Goal: Task Accomplishment & Management: Manage account settings

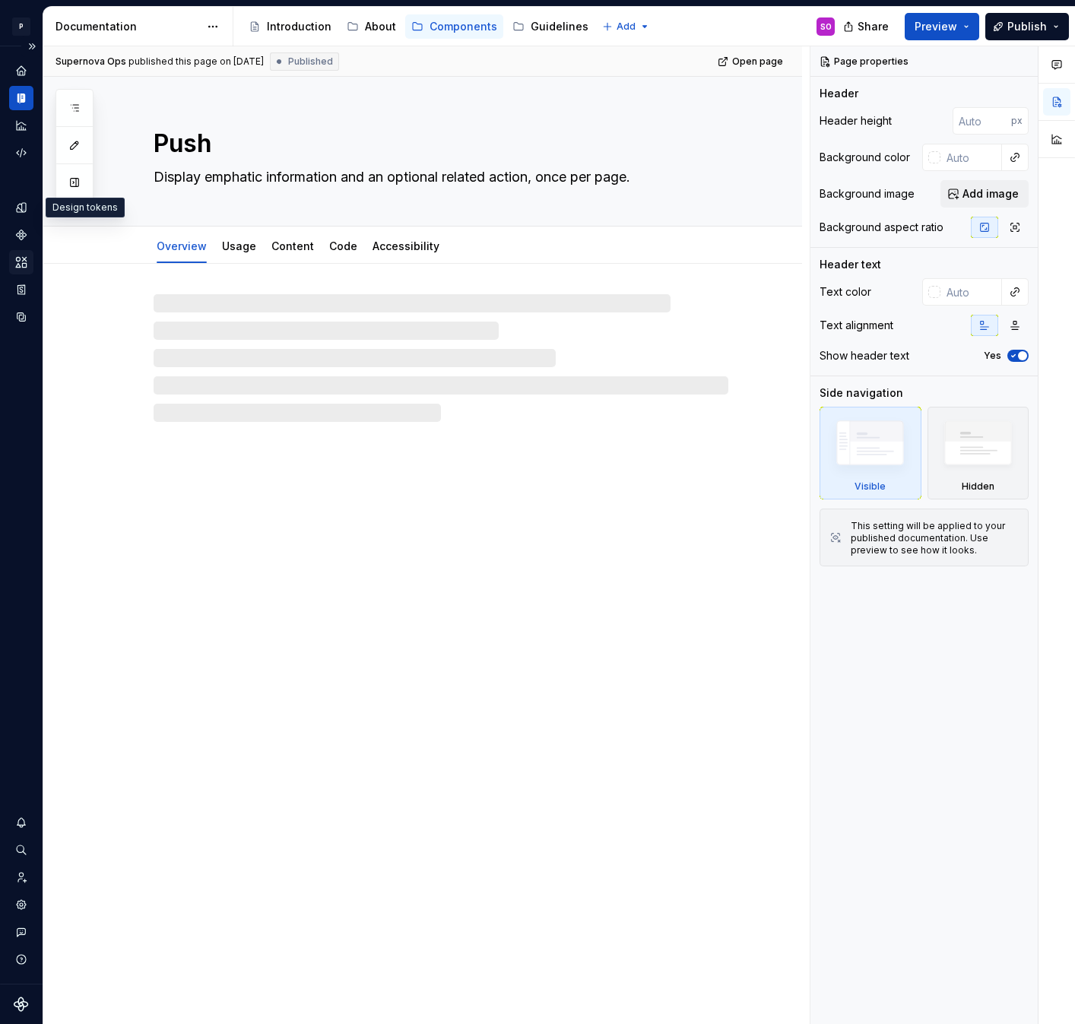
type textarea "*"
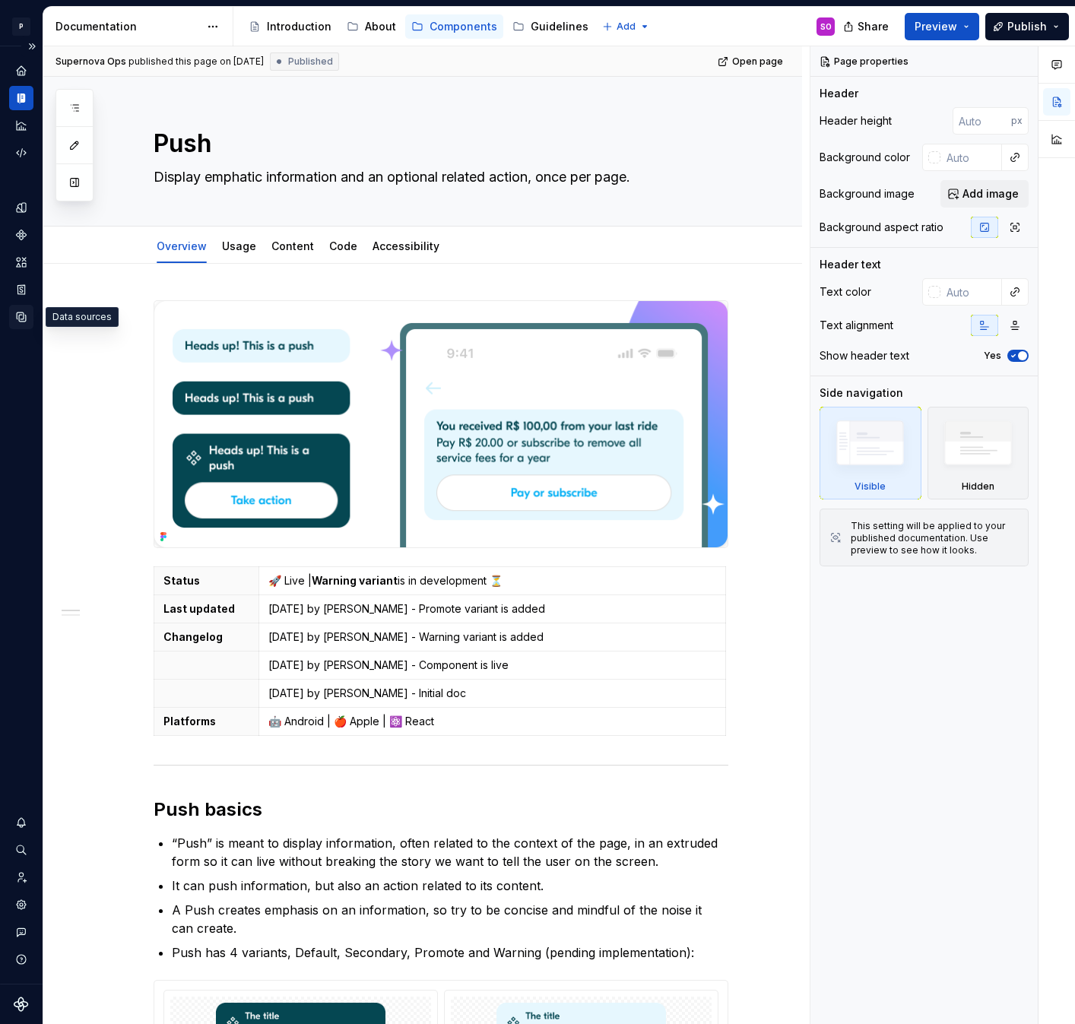
click at [20, 318] on icon "Data sources" at bounding box center [21, 317] width 14 height 14
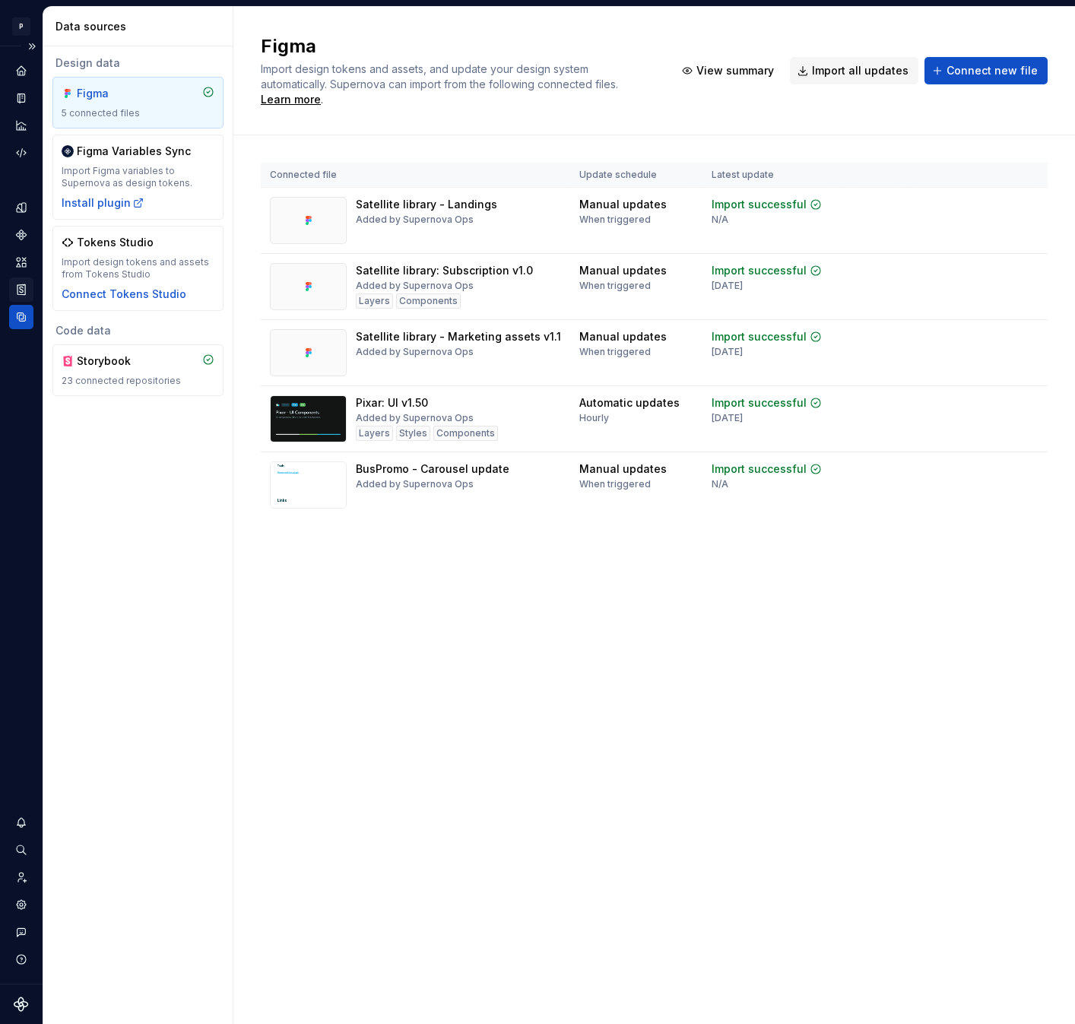
click at [21, 284] on icon "Storybook stories" at bounding box center [21, 290] width 14 height 14
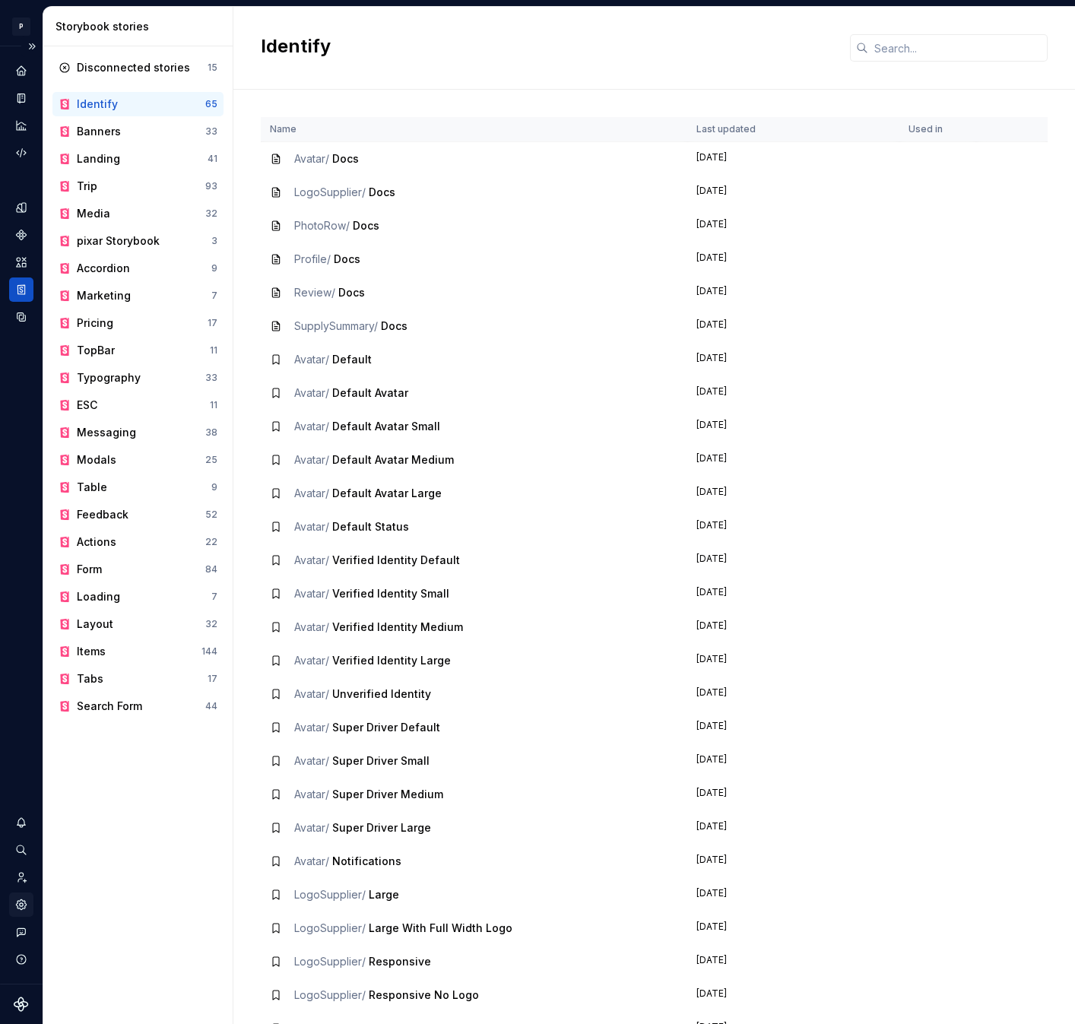
click at [22, 906] on icon "Settings" at bounding box center [21, 905] width 14 height 14
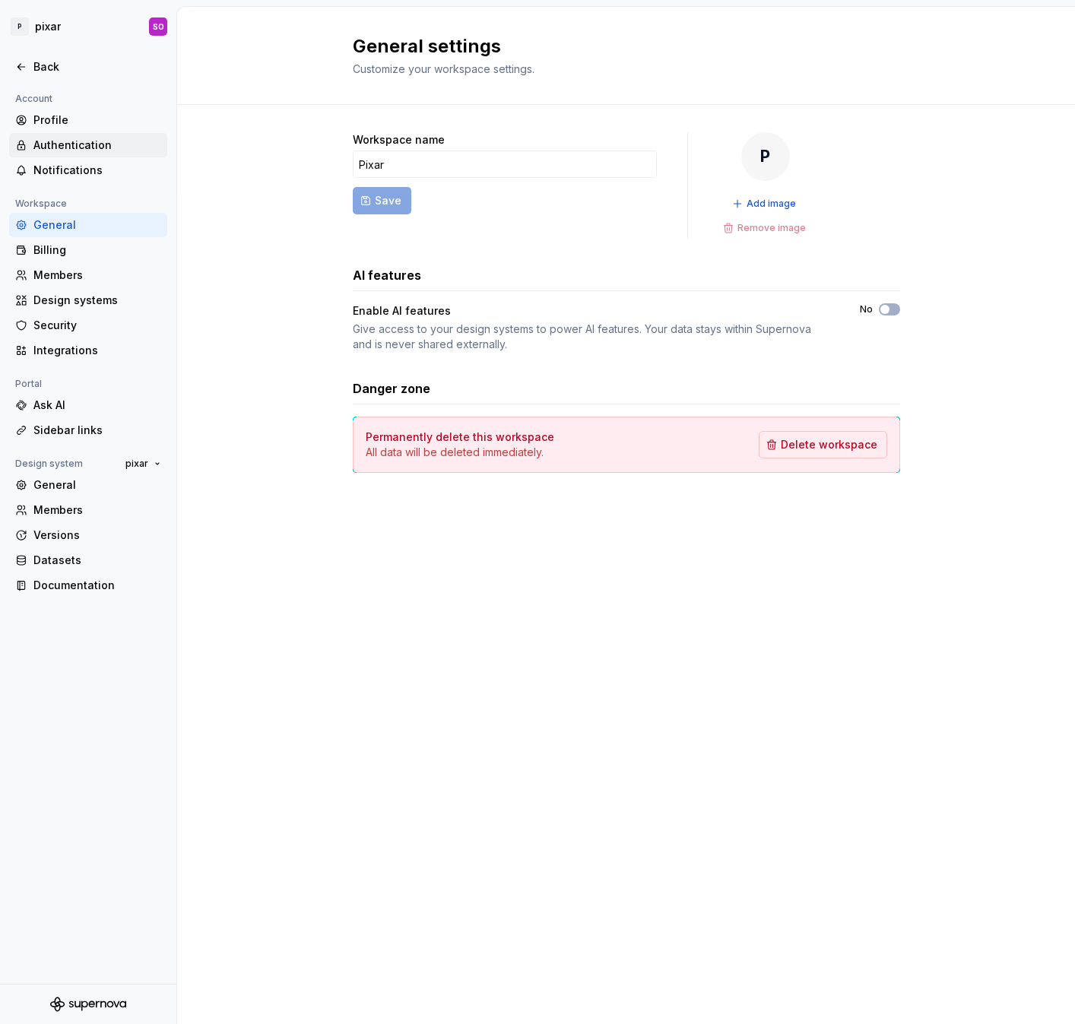
click at [73, 140] on div "Authentication" at bounding box center [97, 145] width 128 height 15
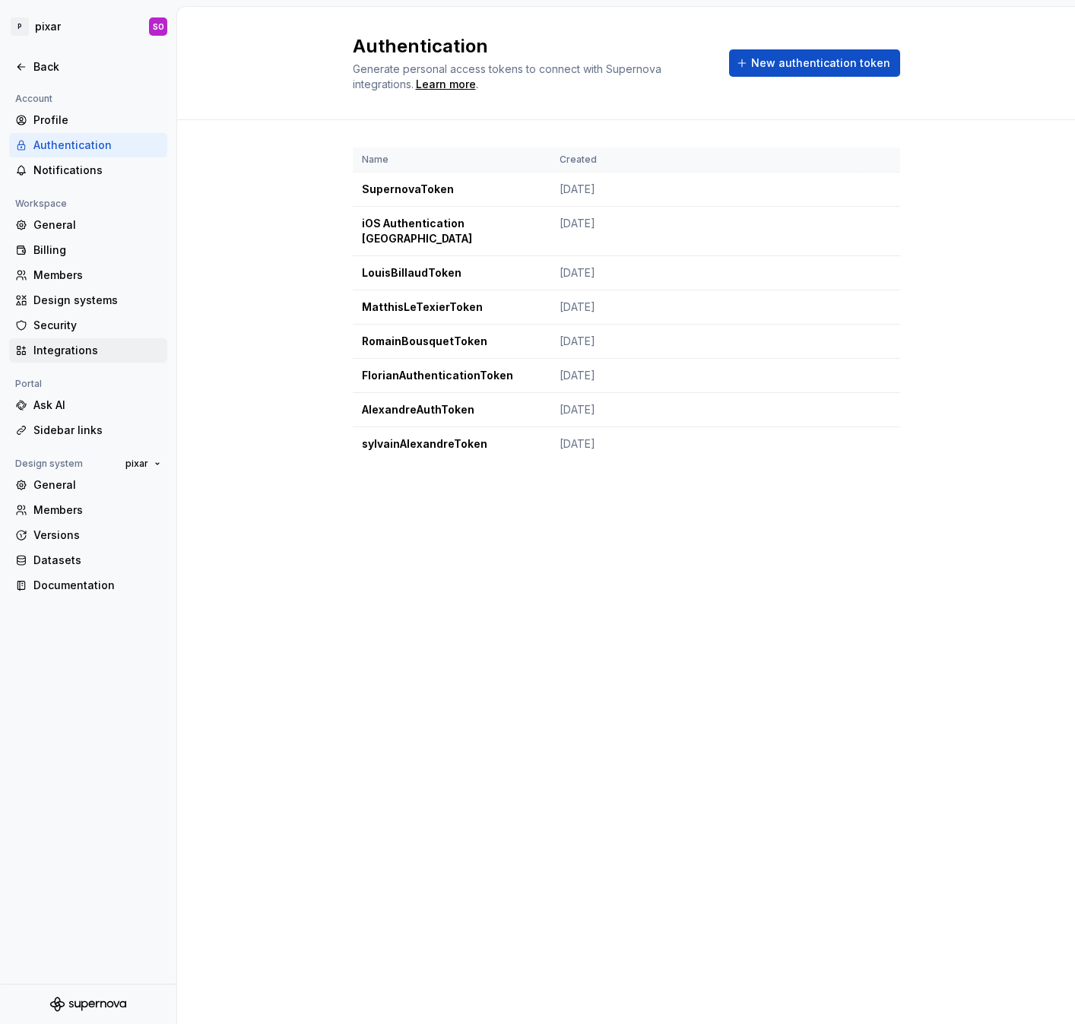
click at [87, 345] on div "Integrations" at bounding box center [97, 350] width 128 height 15
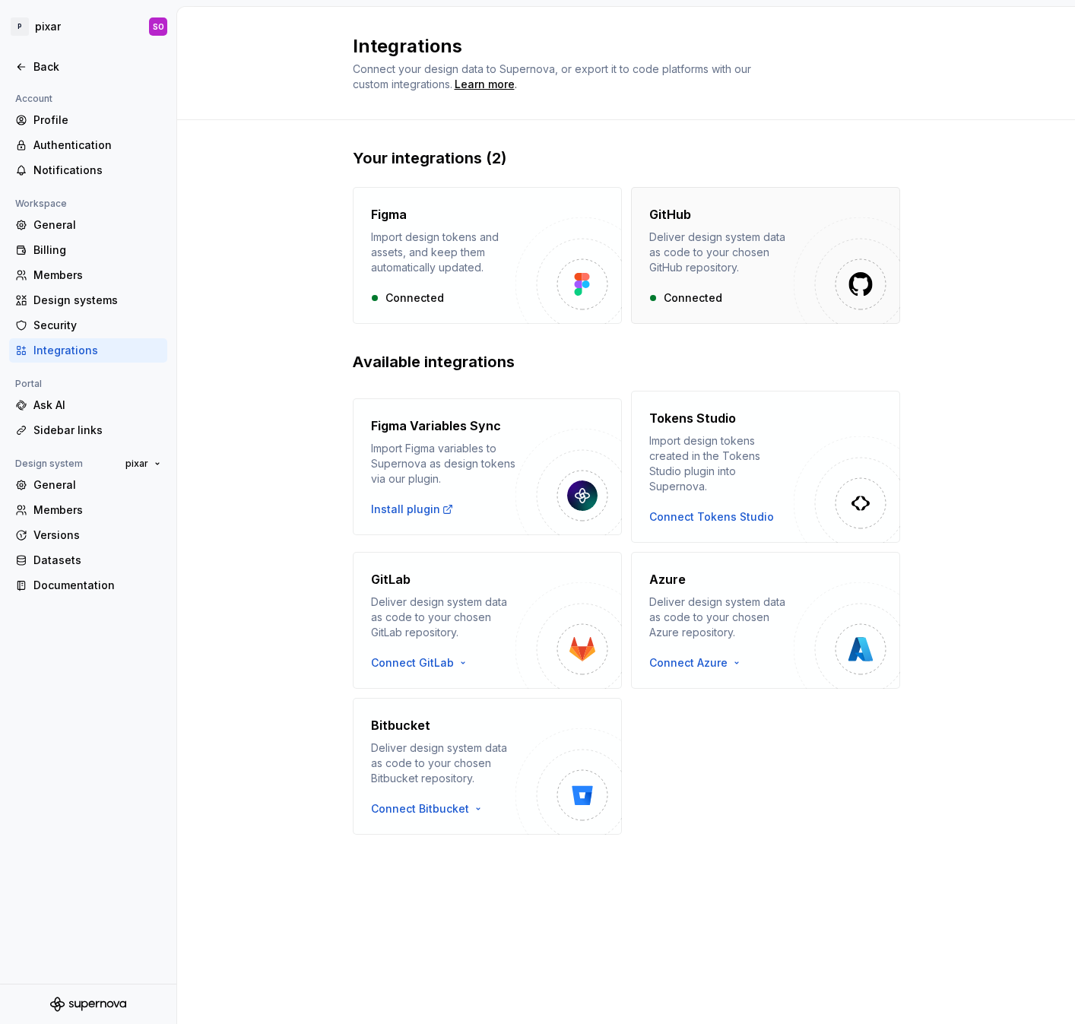
click at [756, 253] on div "Deliver design system data as code to your chosen GitHub repository." at bounding box center [721, 253] width 144 height 46
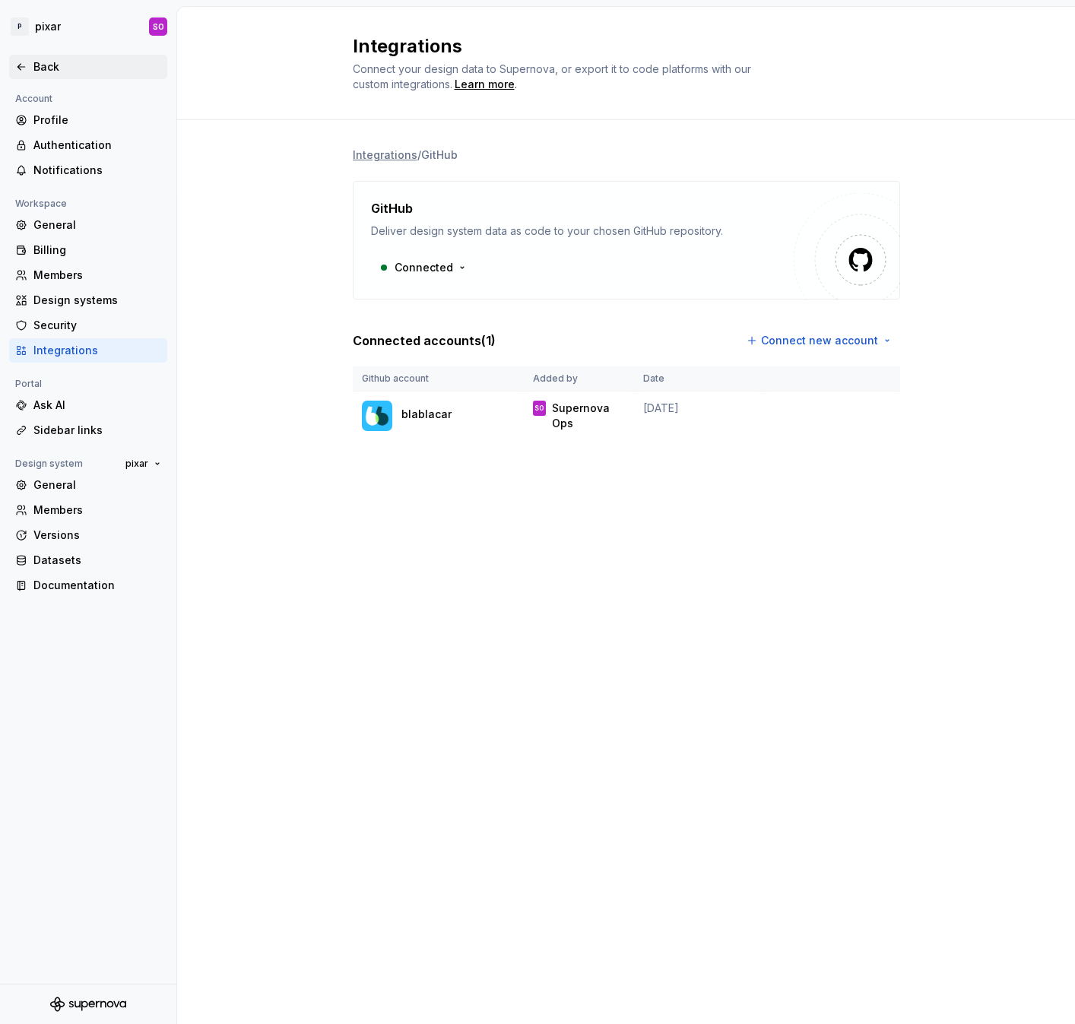
click at [31, 64] on div "Back" at bounding box center [88, 66] width 146 height 15
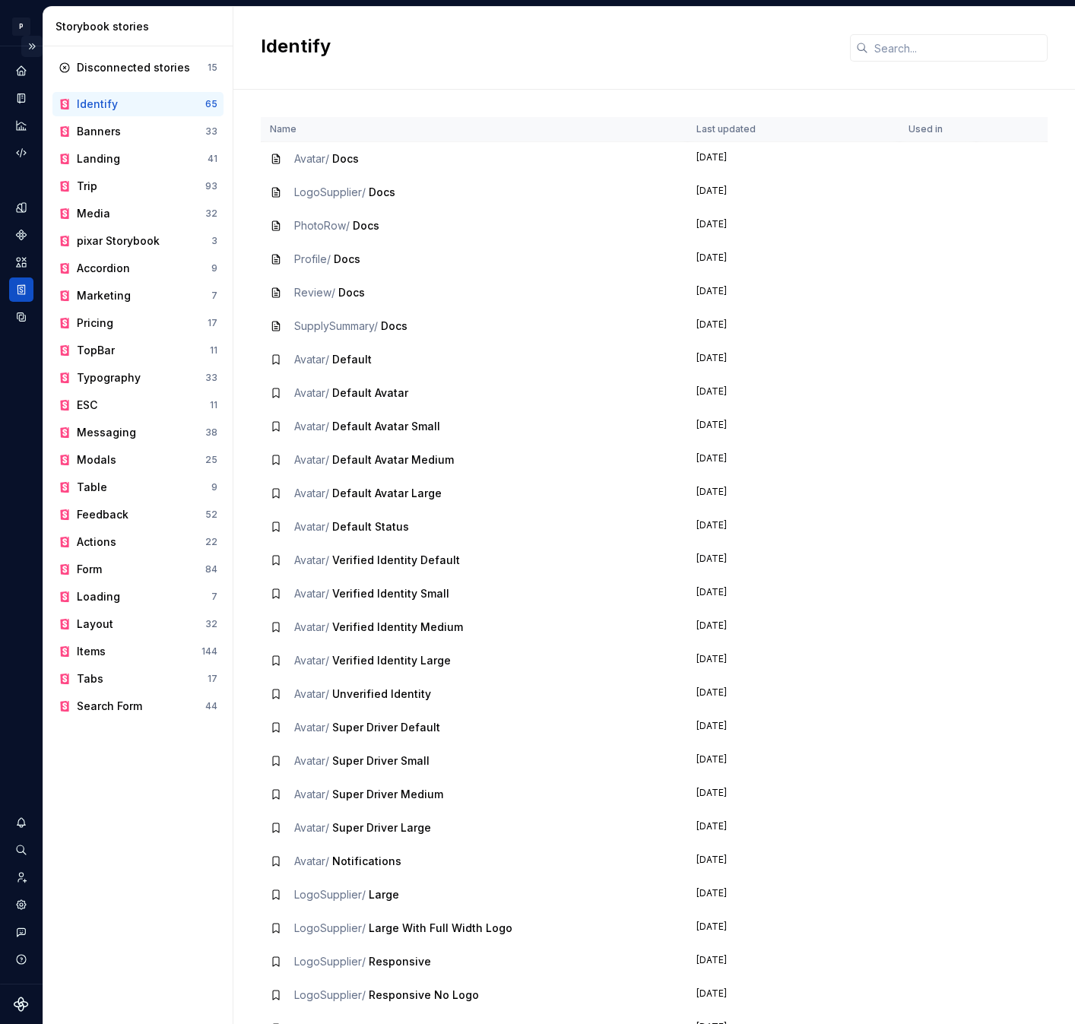
click at [31, 43] on button "Expand sidebar" at bounding box center [31, 46] width 21 height 21
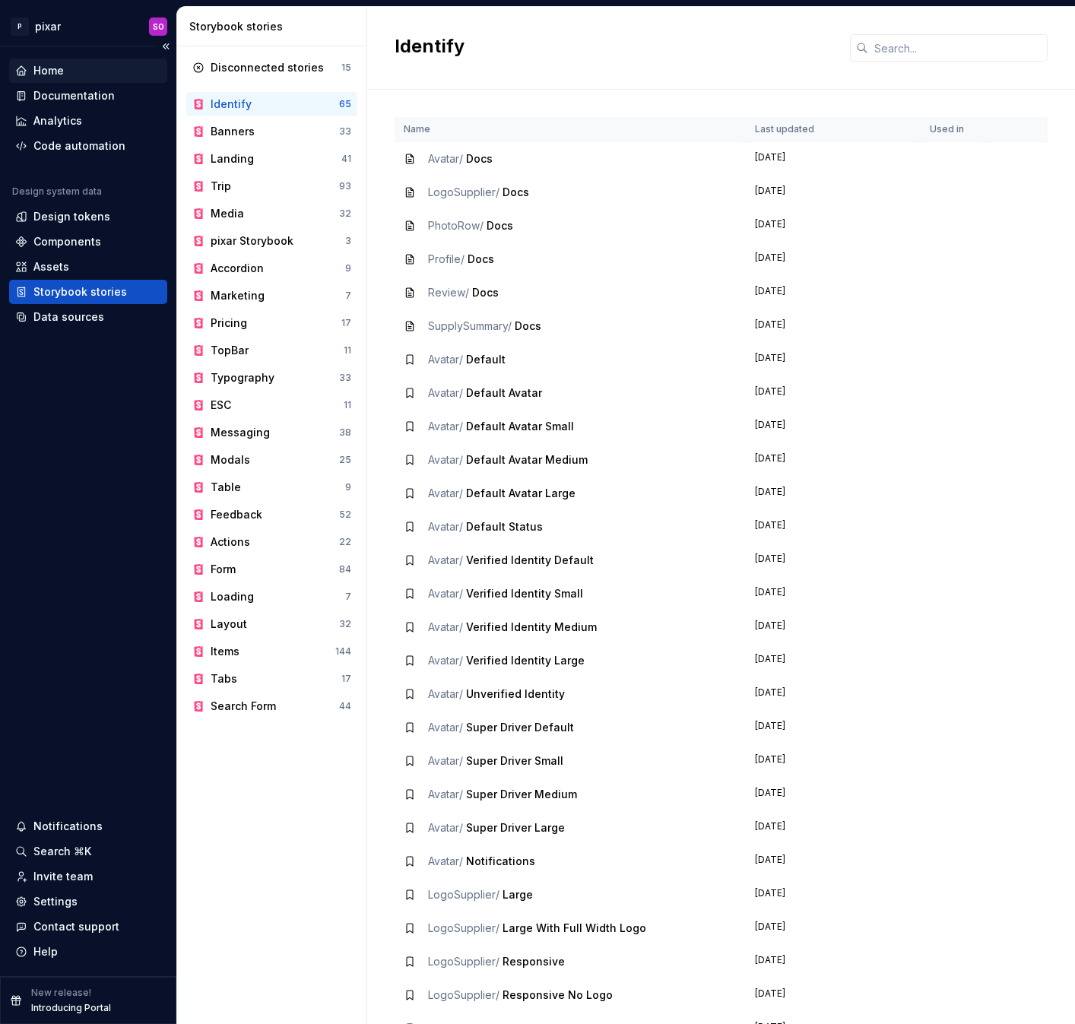
click at [65, 70] on div "Home" at bounding box center [88, 70] width 146 height 15
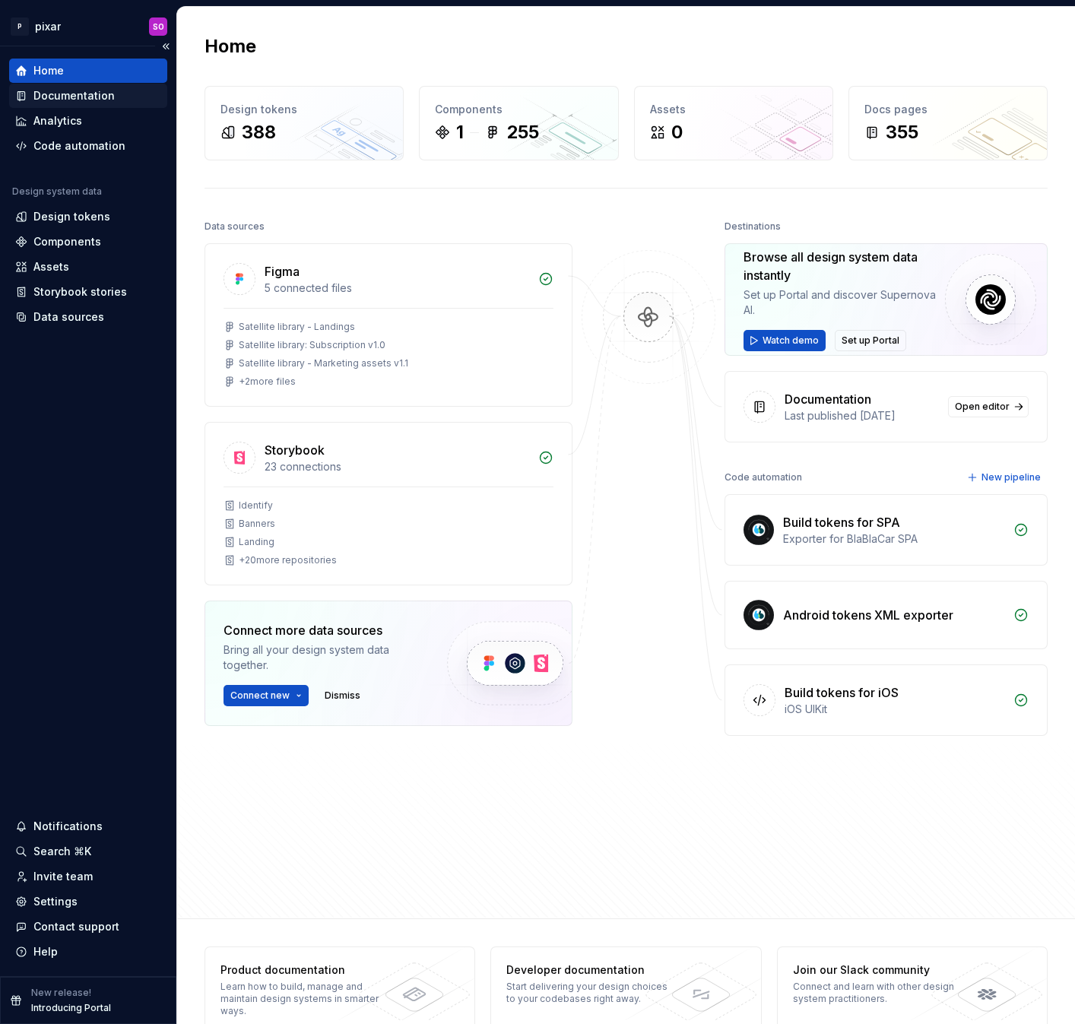
click at [78, 94] on div "Documentation" at bounding box center [73, 95] width 81 height 15
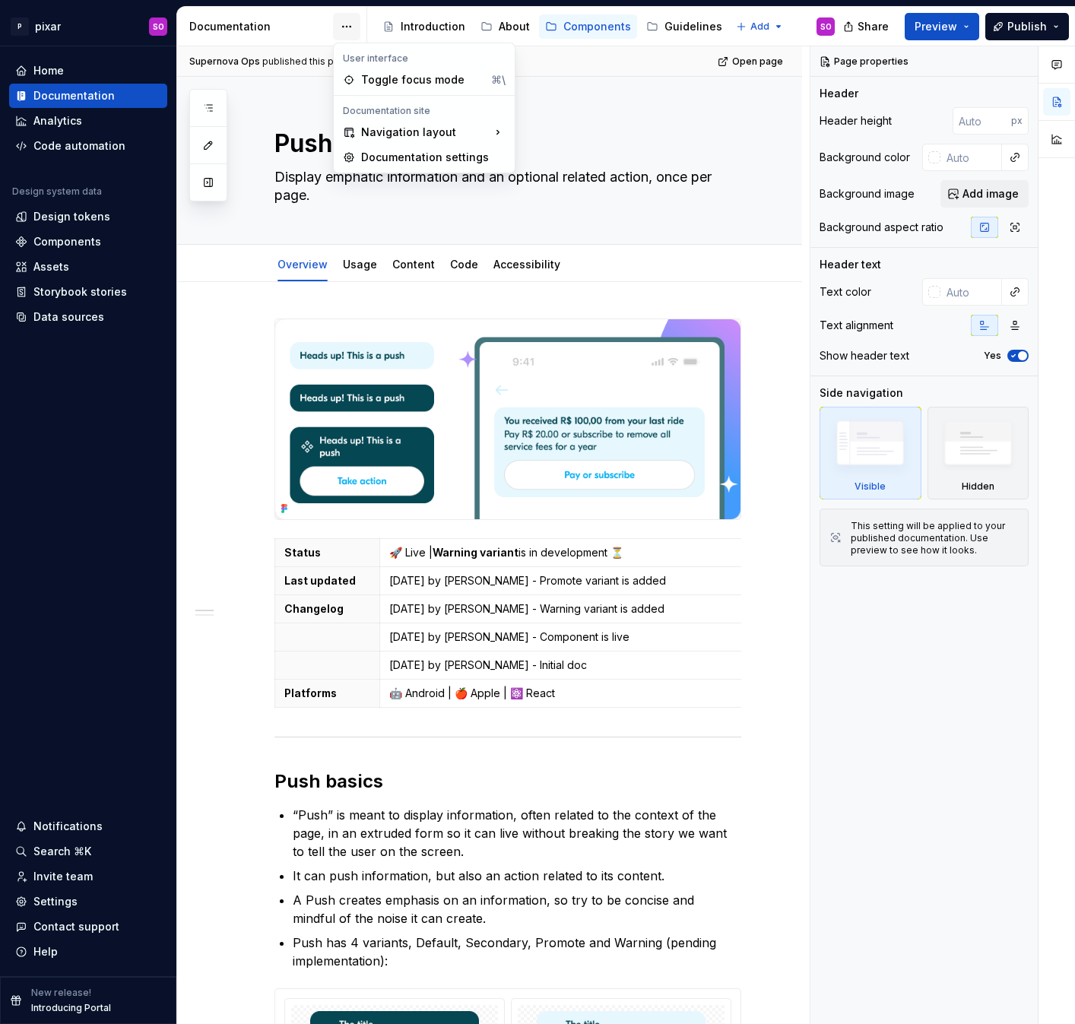
click at [350, 22] on html "P pixar SO Home Documentation Analytics Code automation Design system data Desi…" at bounding box center [537, 512] width 1075 height 1024
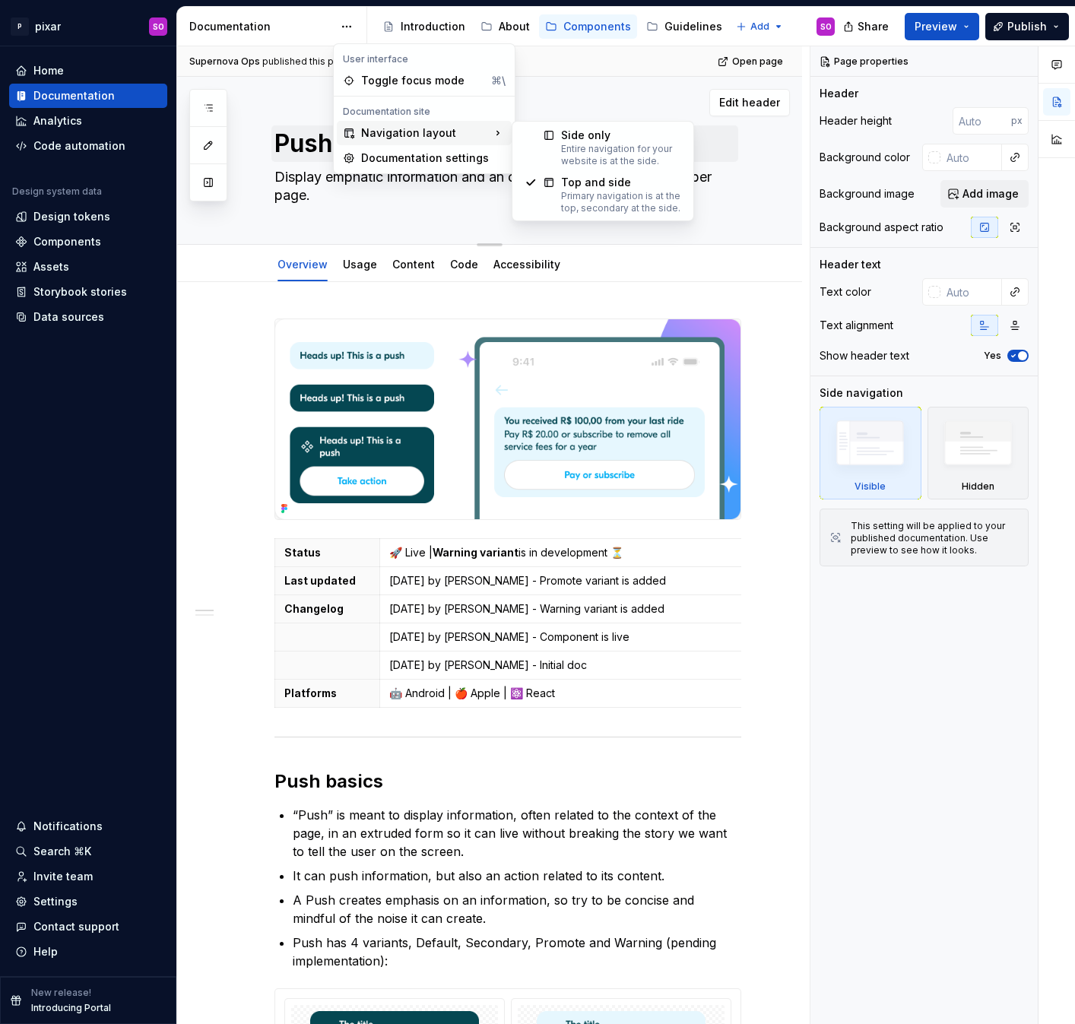
type textarea "*"
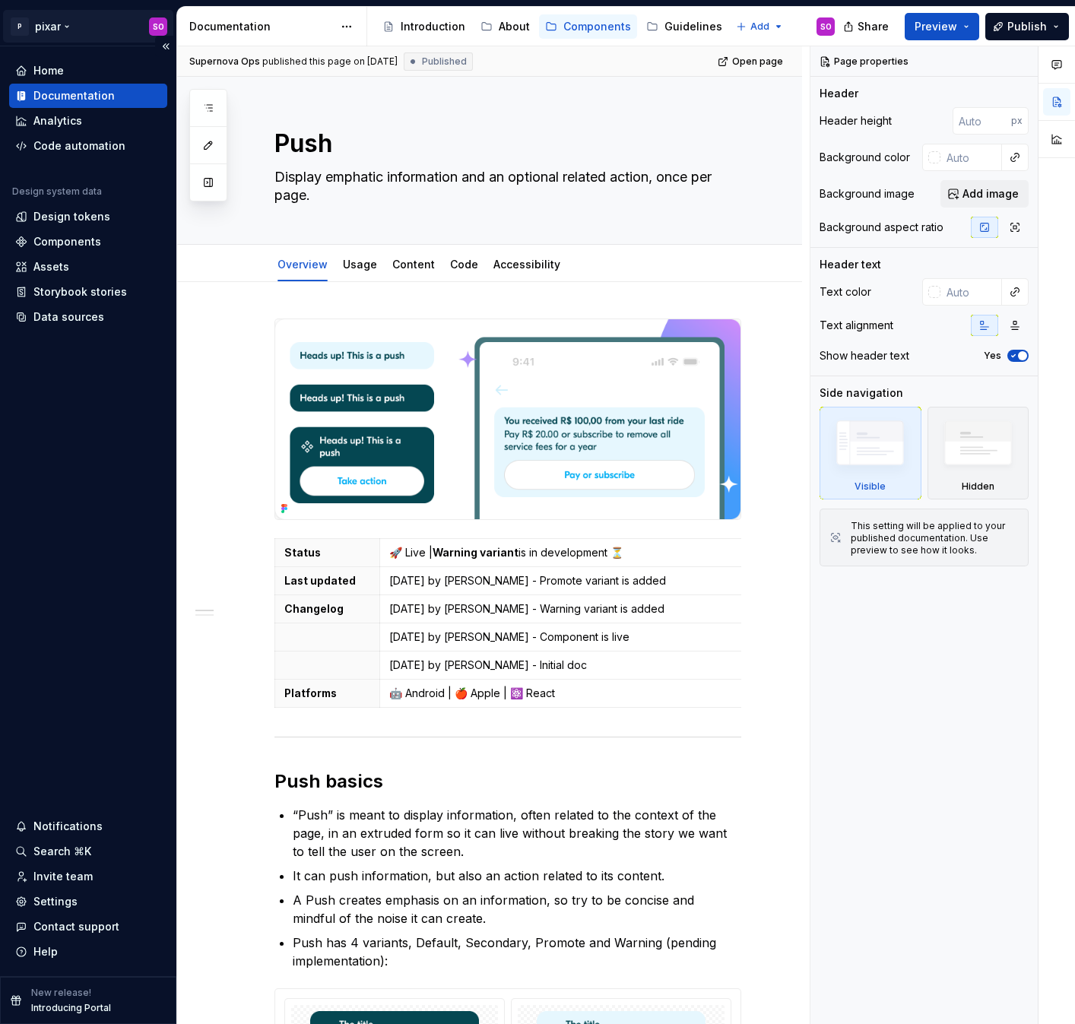
click at [50, 31] on html "P pixar SO Home Documentation Analytics Code automation Design system data Desi…" at bounding box center [537, 512] width 1075 height 1024
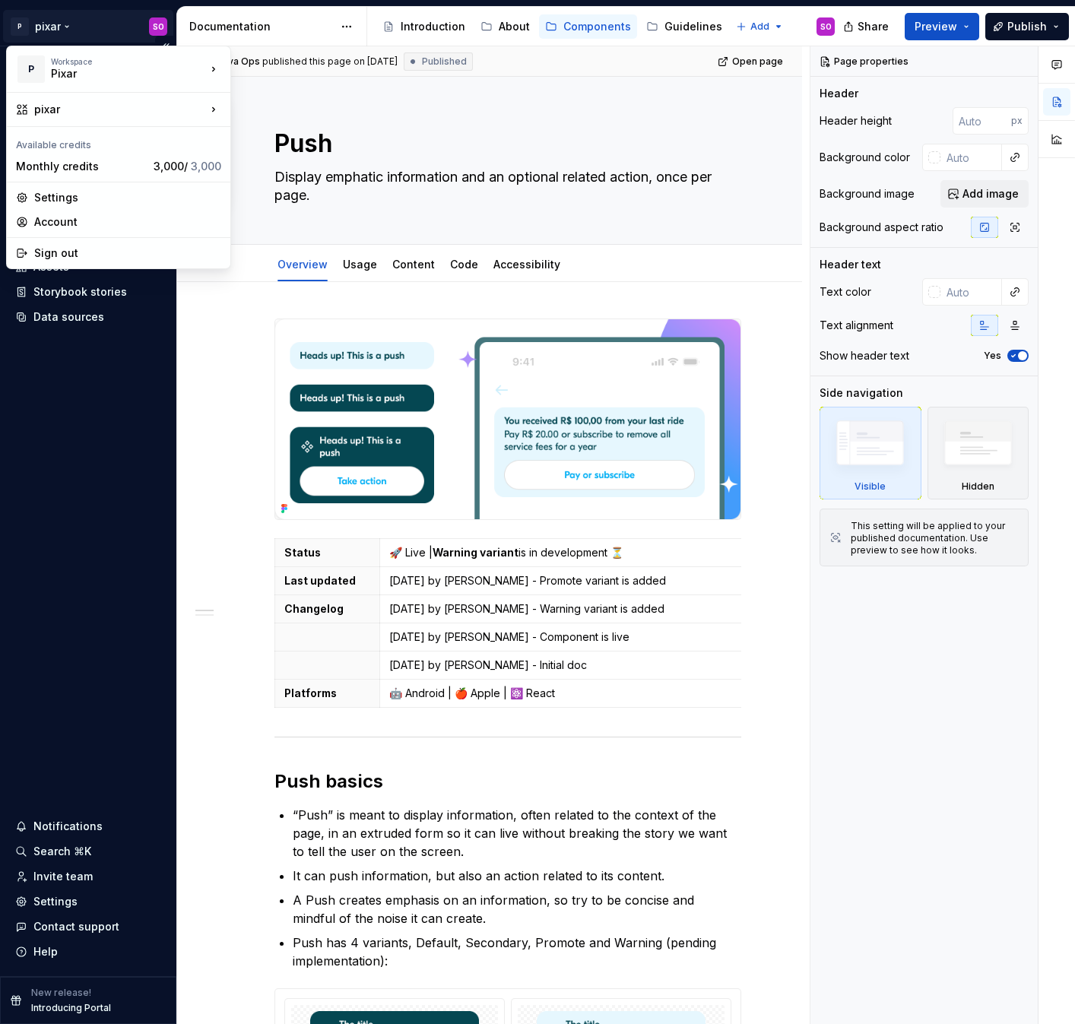
click at [66, 421] on html "P pixar SO Home Documentation Analytics Code automation Design system data Desi…" at bounding box center [537, 512] width 1075 height 1024
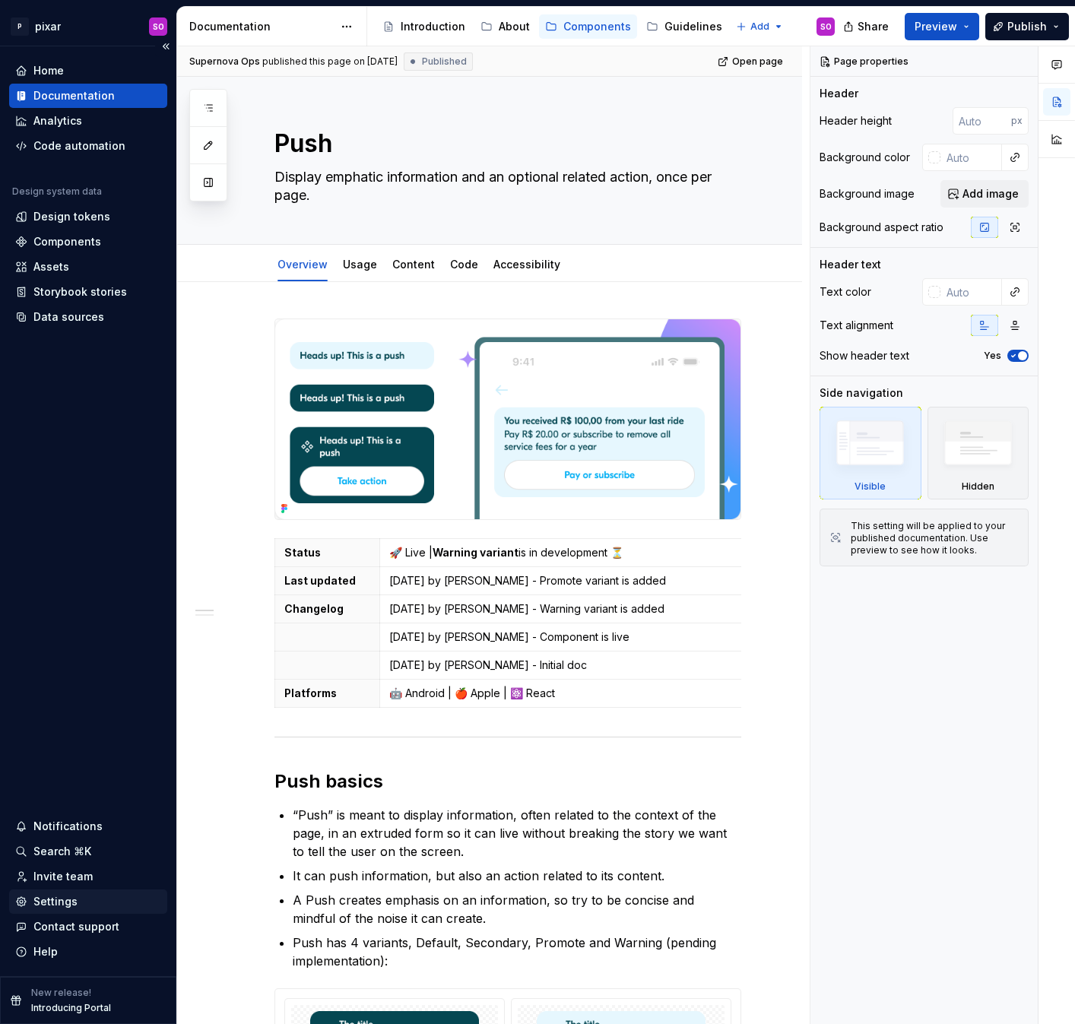
click at [74, 894] on div "Settings" at bounding box center [55, 901] width 44 height 15
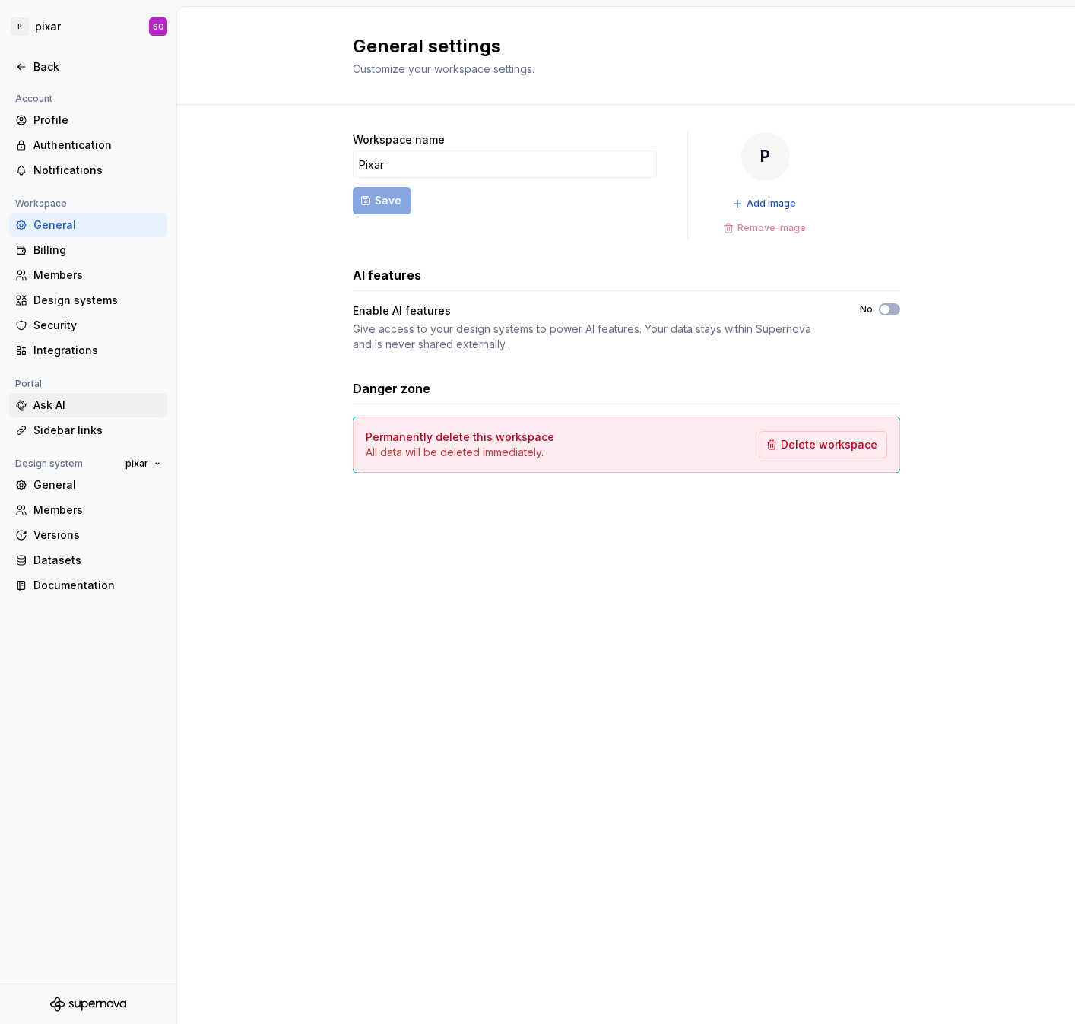
click at [106, 411] on div "Ask AI" at bounding box center [97, 405] width 128 height 15
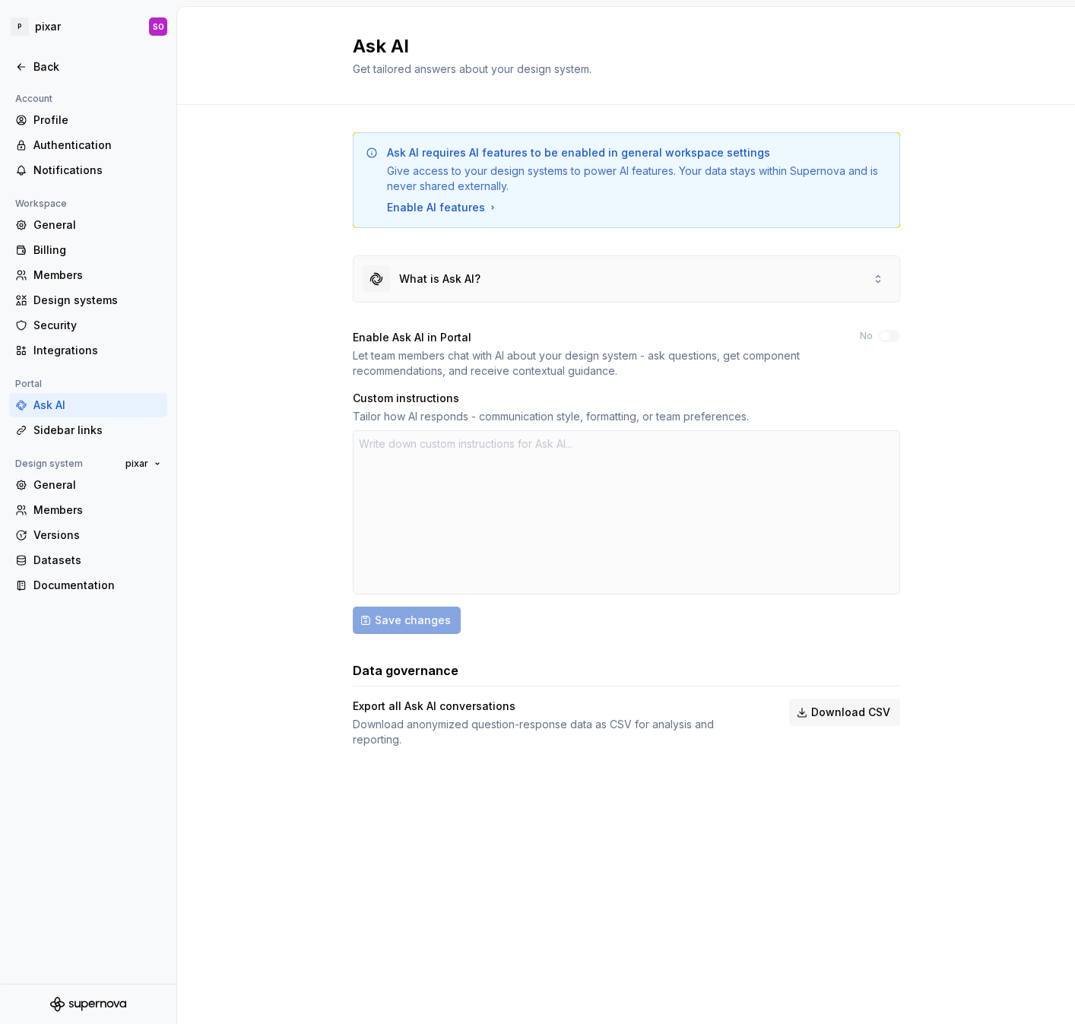
click at [833, 287] on div "What is Ask AI?" at bounding box center [627, 279] width 546 height 46
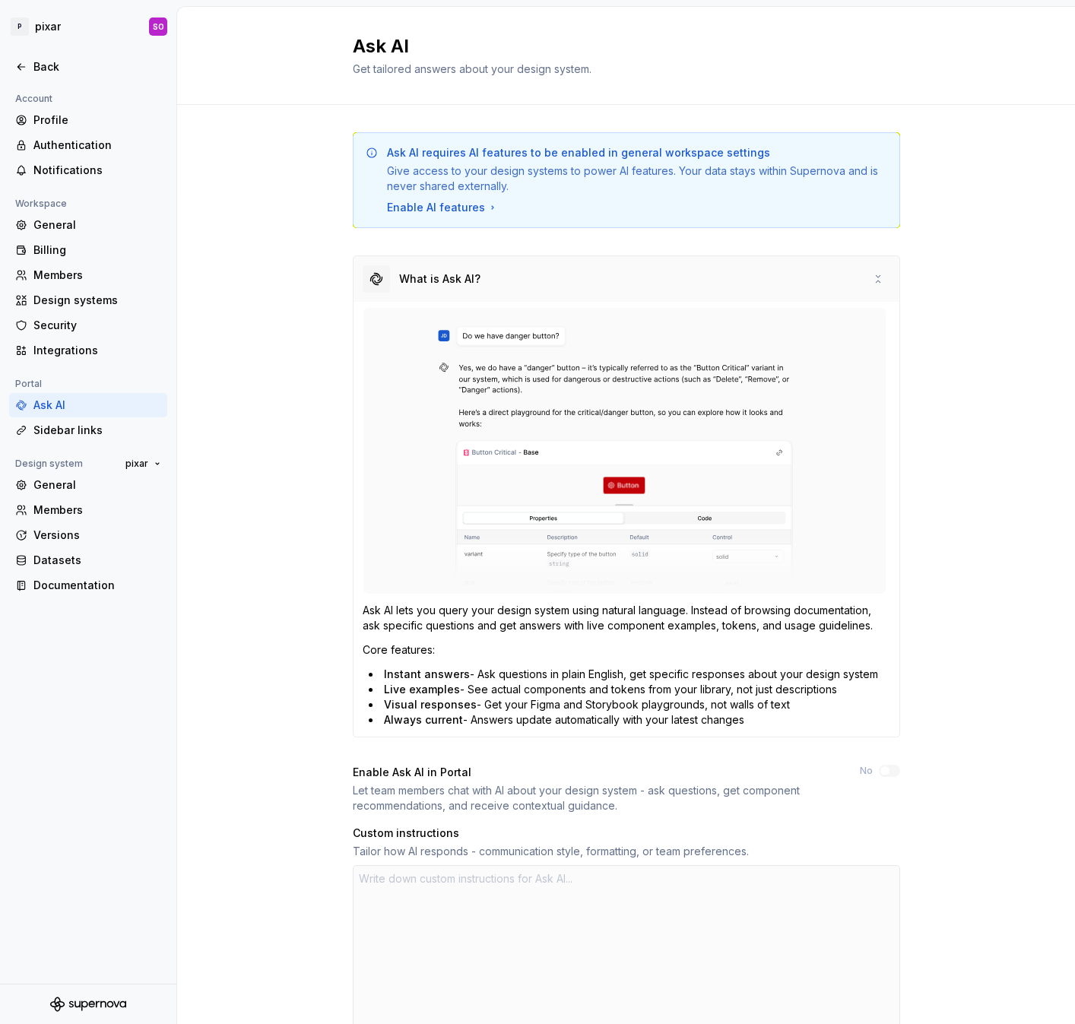
click at [833, 287] on div "What is Ask AI?" at bounding box center [627, 279] width 546 height 46
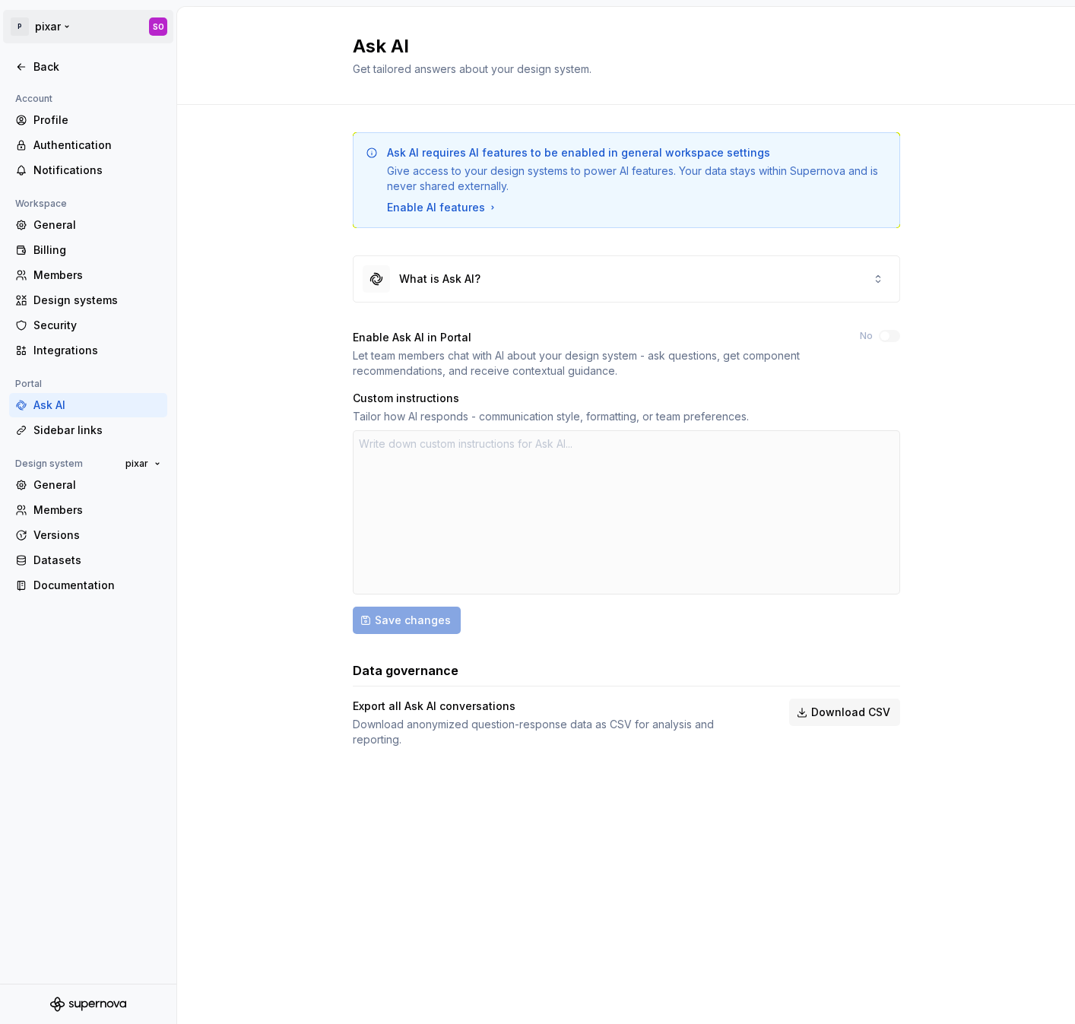
click at [59, 29] on html "P pixar SO Back Account Profile Authentication Notifications Workspace General …" at bounding box center [537, 512] width 1075 height 1024
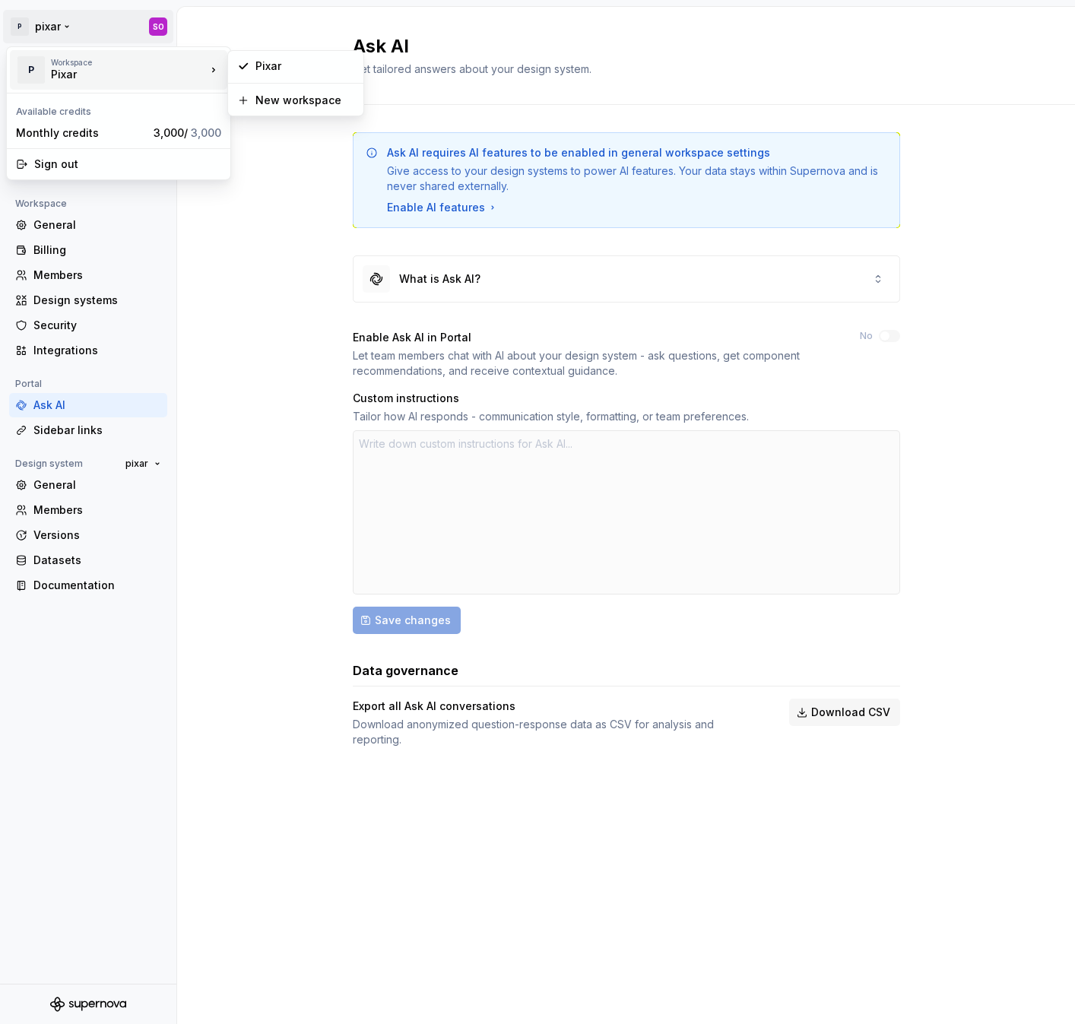
click at [100, 75] on div "Pixar" at bounding box center [115, 74] width 129 height 15
click at [132, 68] on div "Pixar" at bounding box center [115, 74] width 129 height 15
click at [707, 189] on html "P pixar SO Back Account Profile Authentication Notifications Workspace General …" at bounding box center [537, 512] width 1075 height 1024
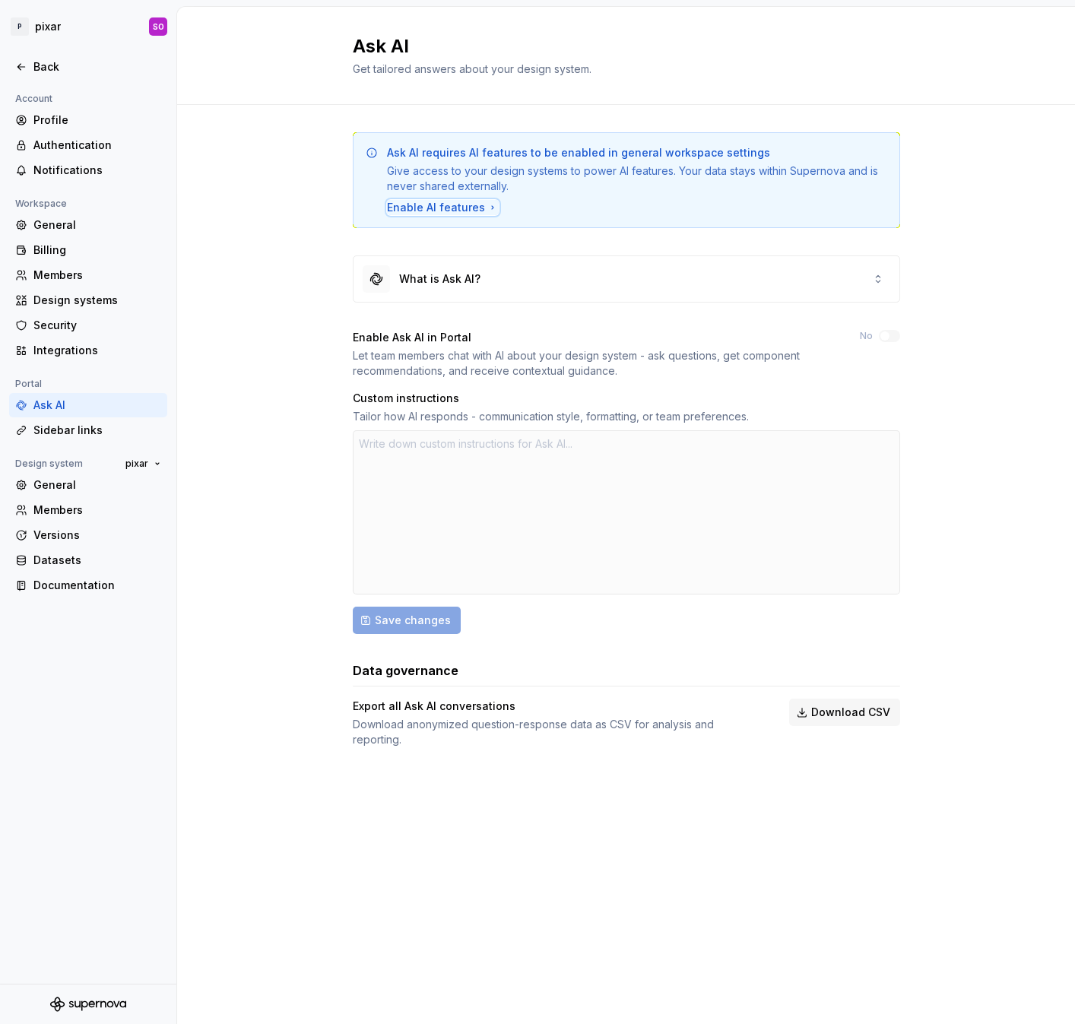
click at [474, 206] on div "Enable AI features" at bounding box center [443, 207] width 112 height 15
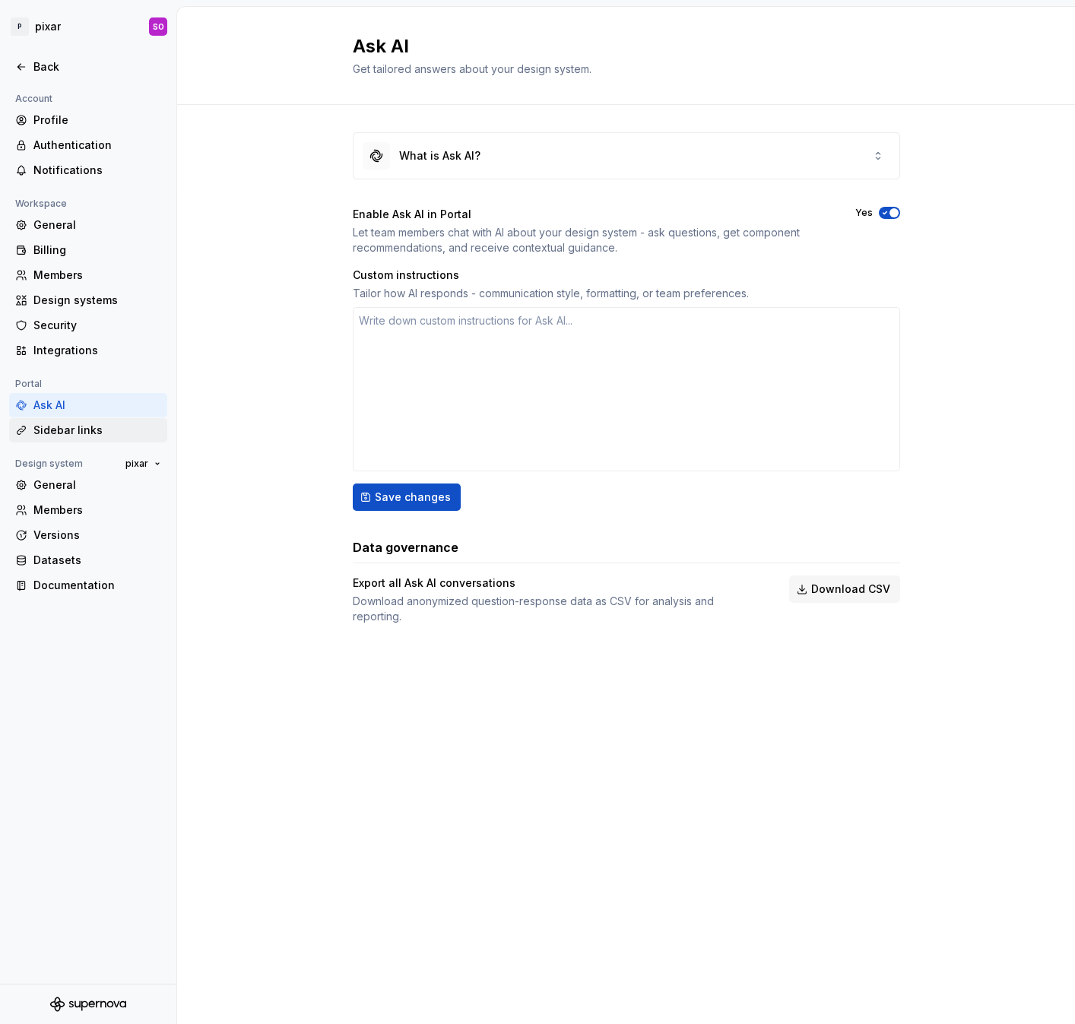
click at [71, 427] on div "Sidebar links" at bounding box center [97, 430] width 128 height 15
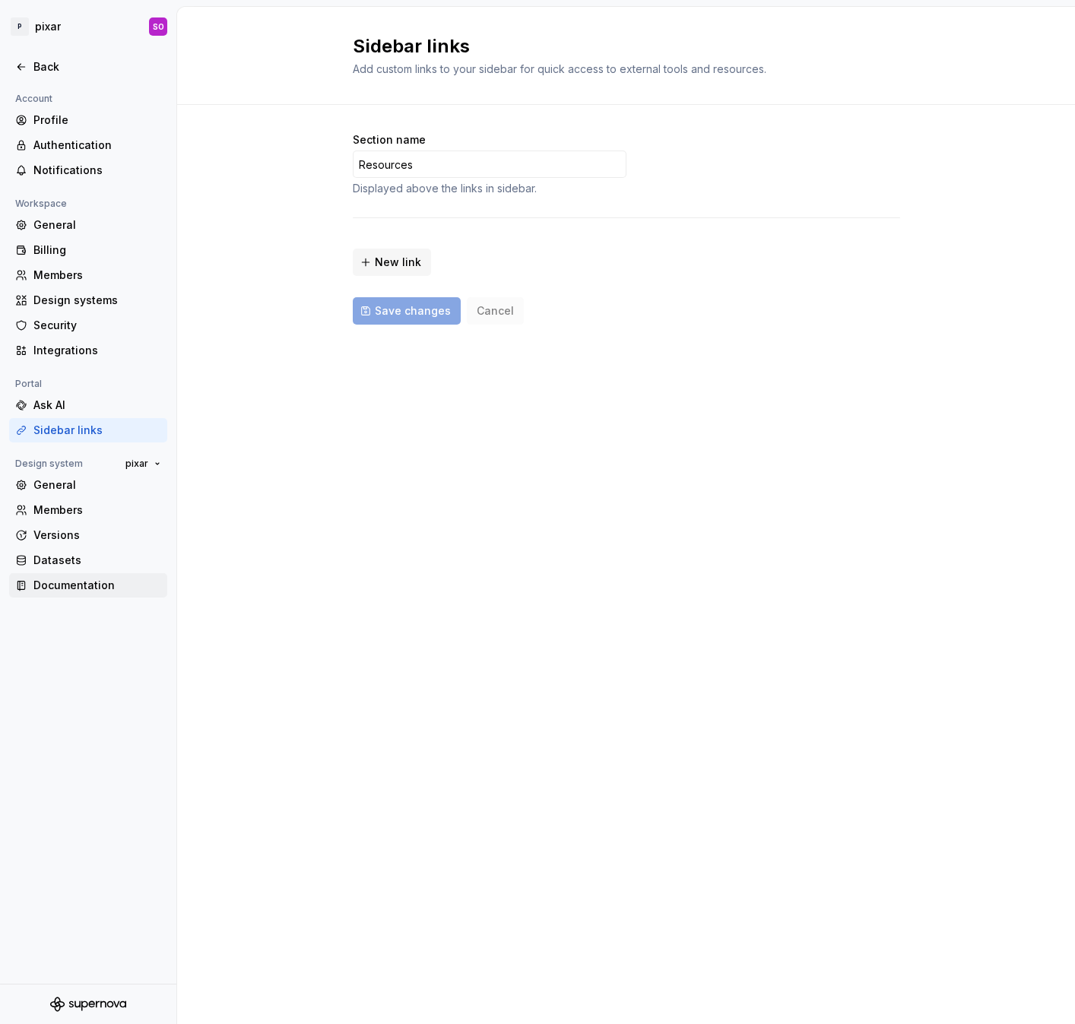
click at [90, 585] on div "Documentation" at bounding box center [97, 585] width 128 height 15
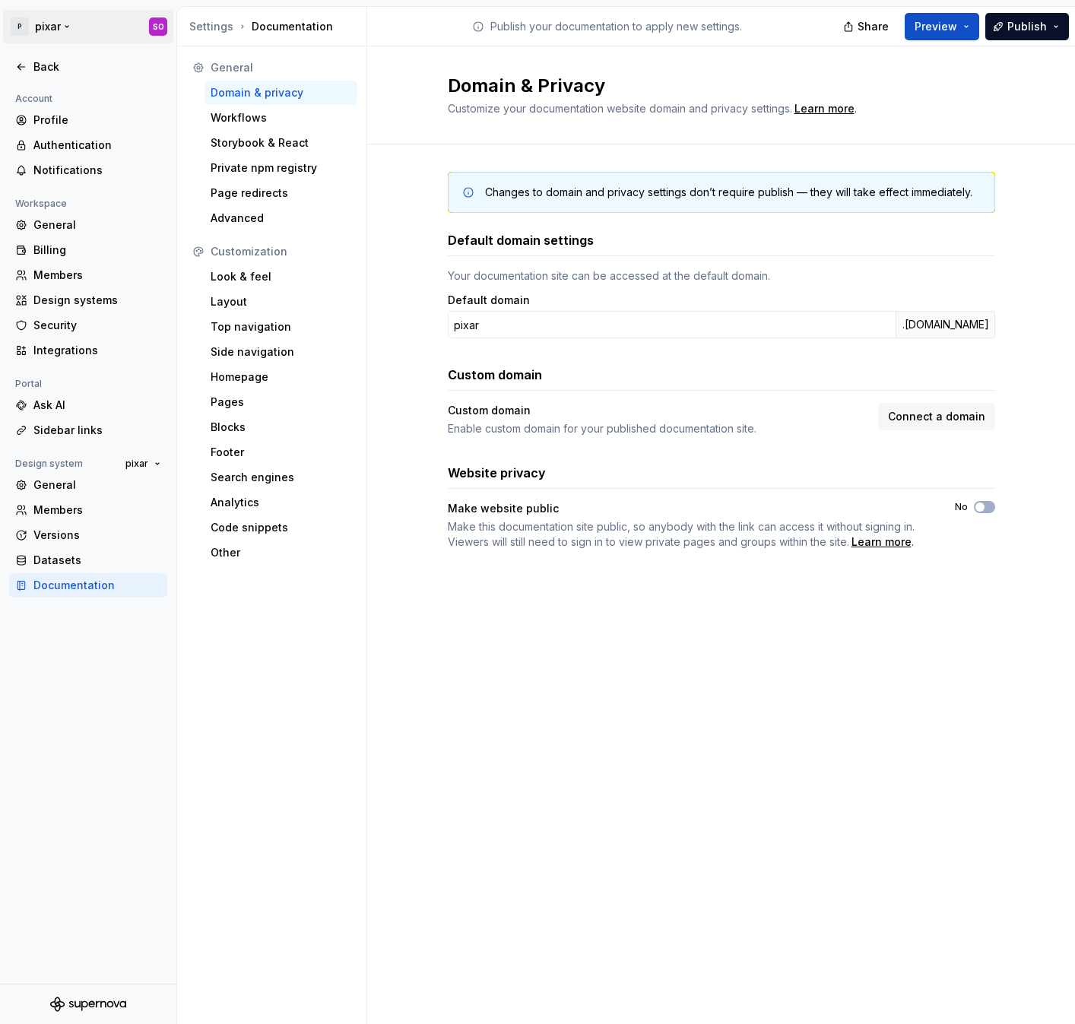
click at [65, 23] on html "P pixar SO Back Account Profile Authentication Notifications Workspace General …" at bounding box center [537, 512] width 1075 height 1024
click at [948, 31] on html "P pixar SO Back Account Profile Authentication Notifications Workspace General …" at bounding box center [537, 512] width 1075 height 1024
click at [968, 30] on button "Preview" at bounding box center [942, 26] width 75 height 27
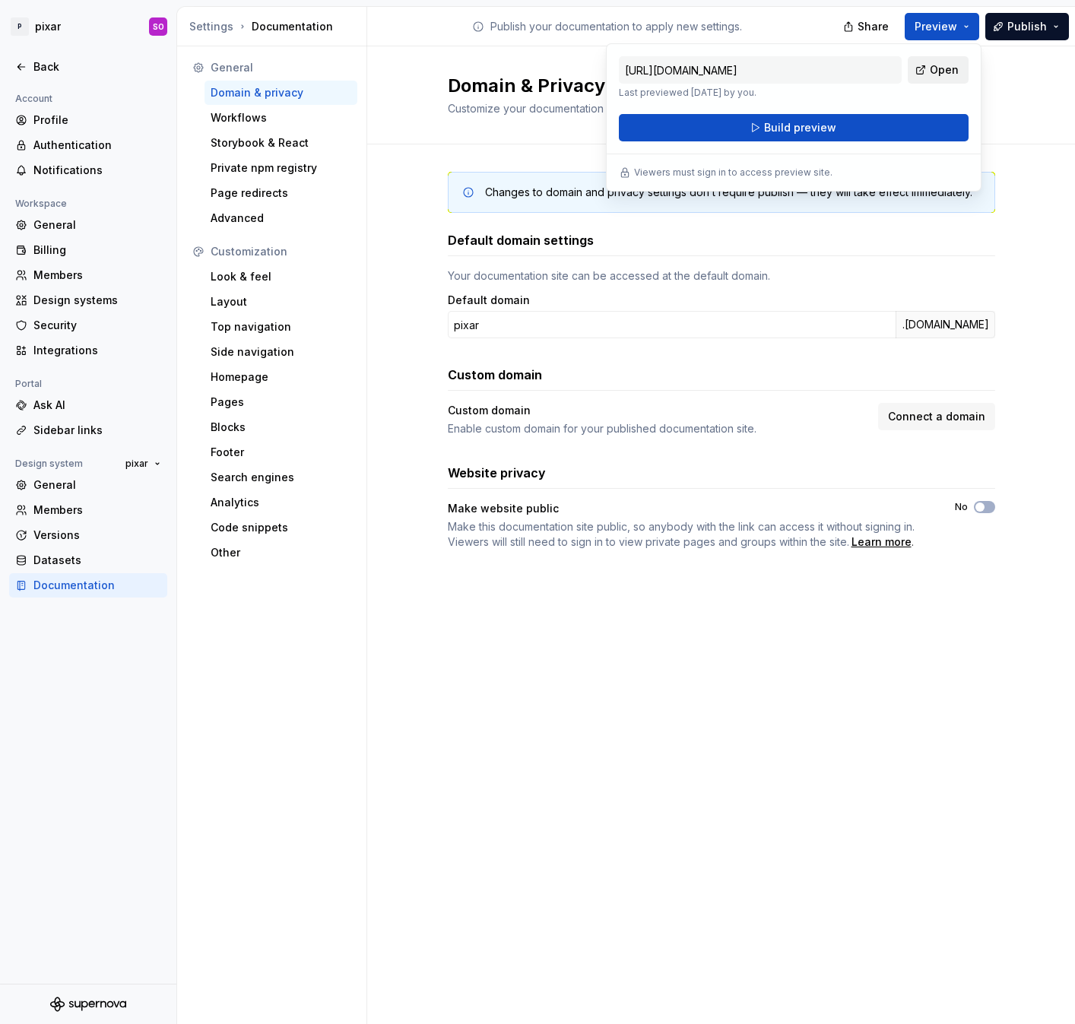
click at [939, 67] on span "Open" at bounding box center [944, 69] width 29 height 15
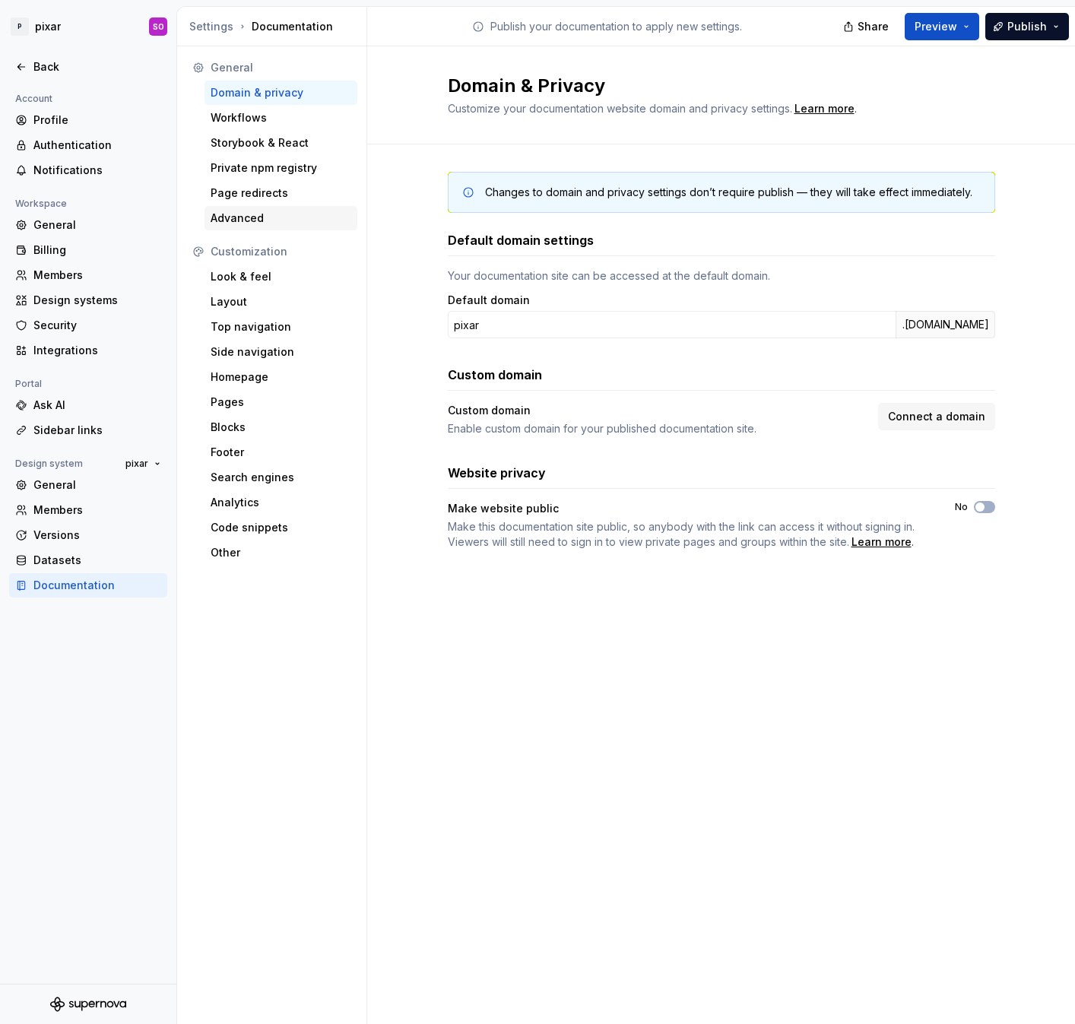
click at [264, 218] on div "Advanced" at bounding box center [281, 218] width 141 height 15
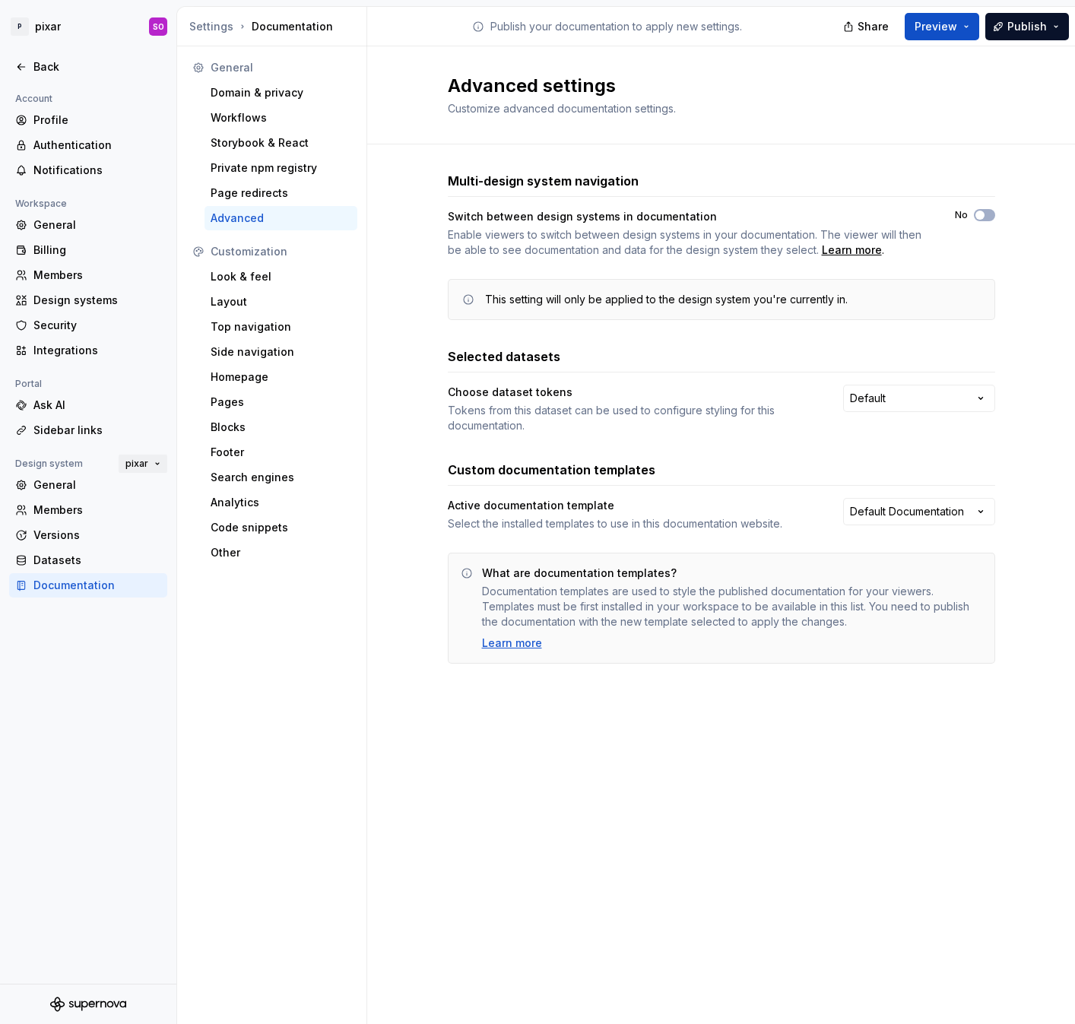
click at [151, 465] on button "pixar" at bounding box center [143, 463] width 49 height 21
click at [88, 484] on div "General" at bounding box center [97, 484] width 128 height 15
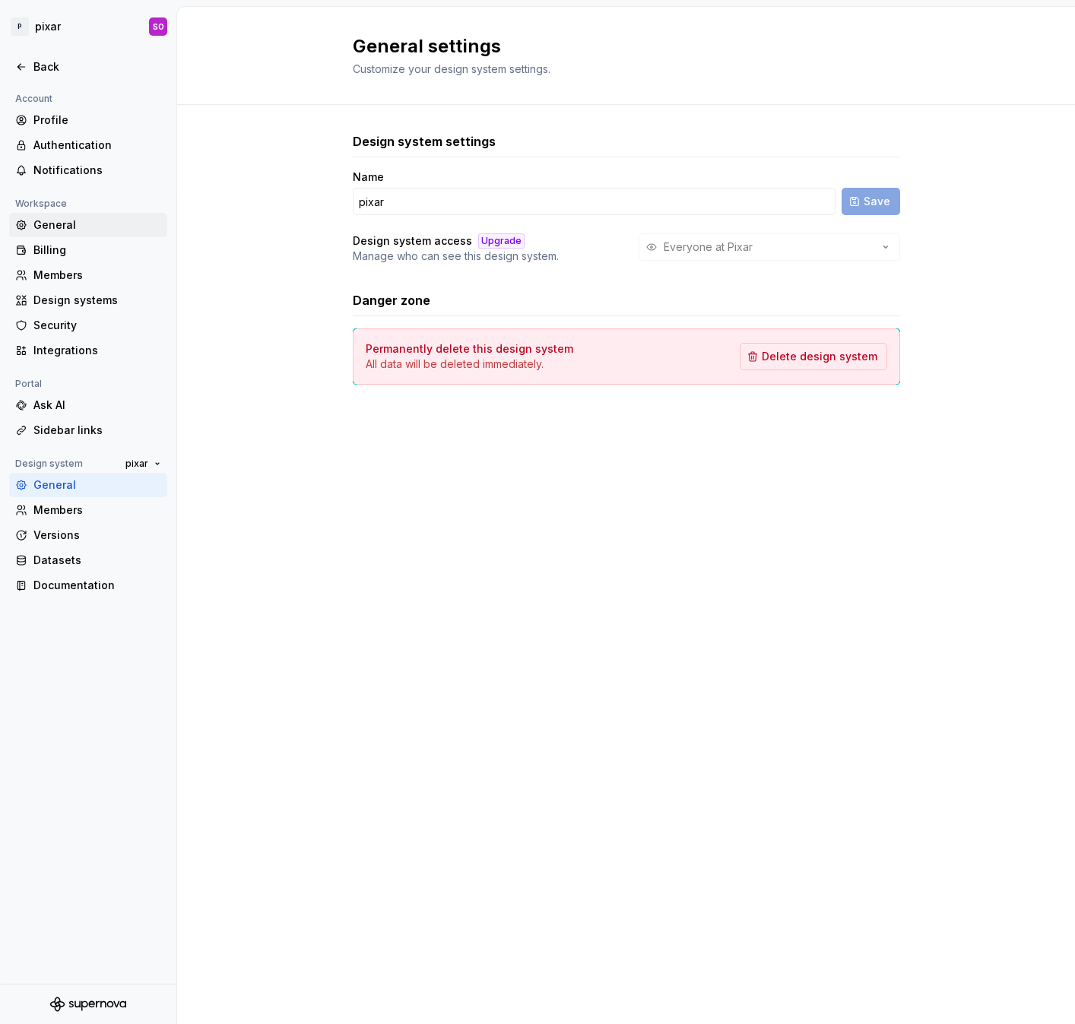
click at [81, 224] on div "General" at bounding box center [97, 224] width 128 height 15
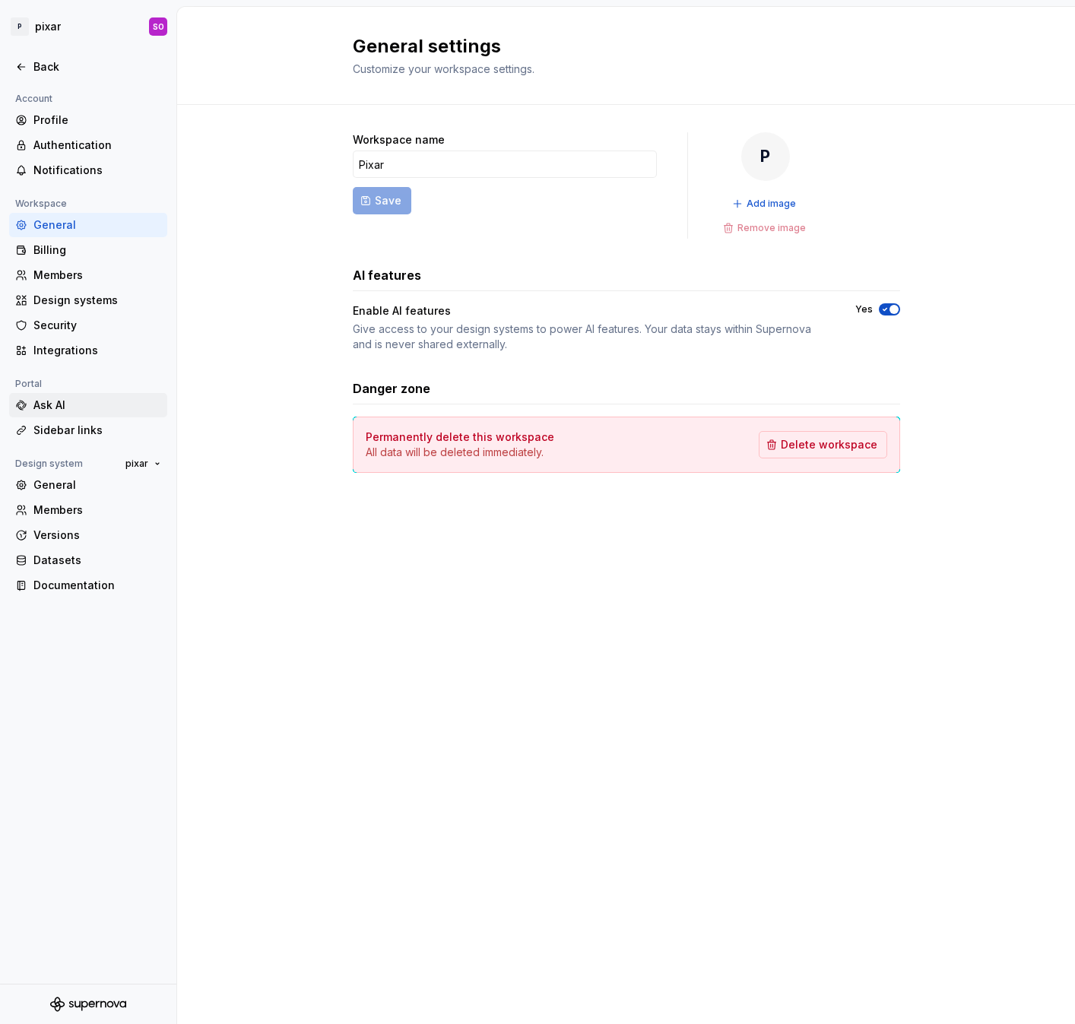
click at [72, 398] on div "Ask AI" at bounding box center [97, 405] width 128 height 15
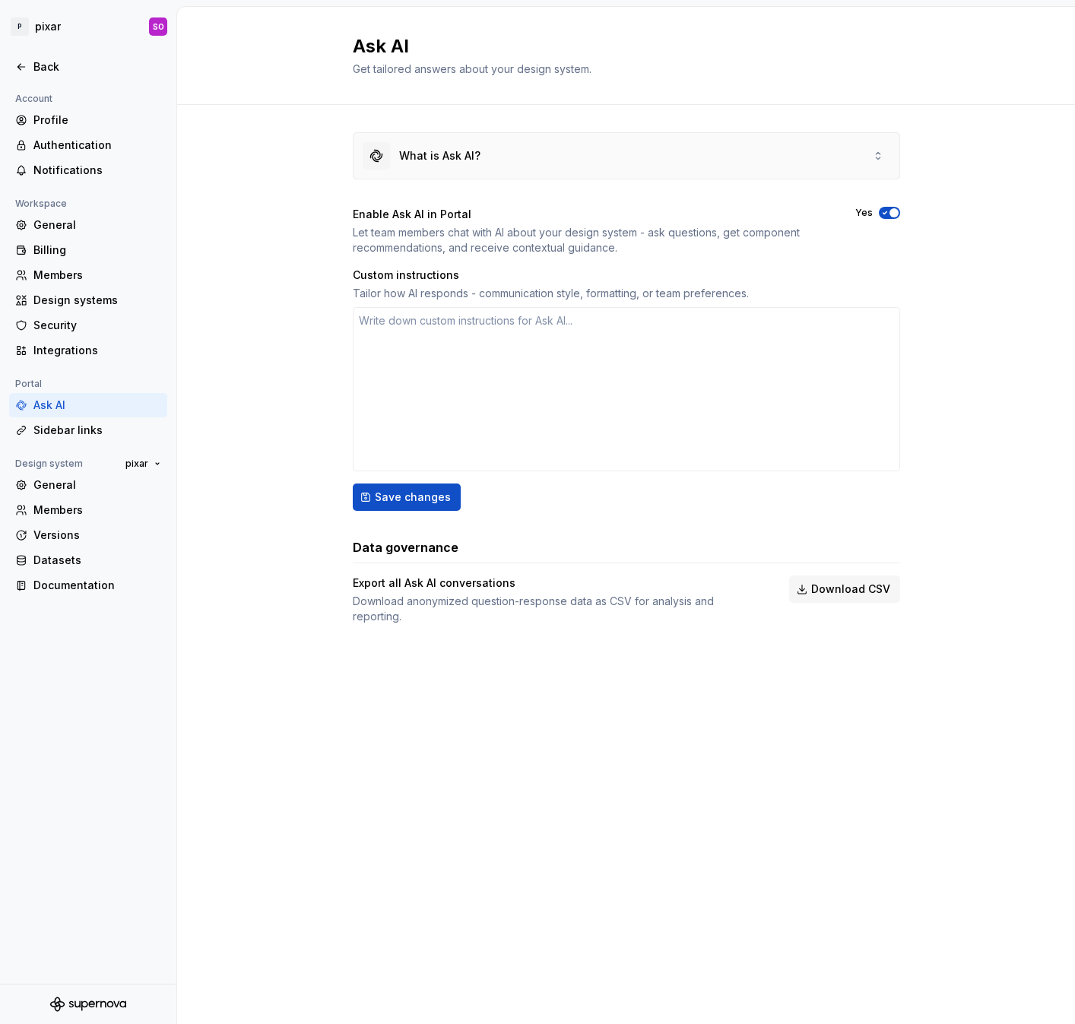
click at [568, 153] on div "What is Ask AI?" at bounding box center [627, 156] width 546 height 46
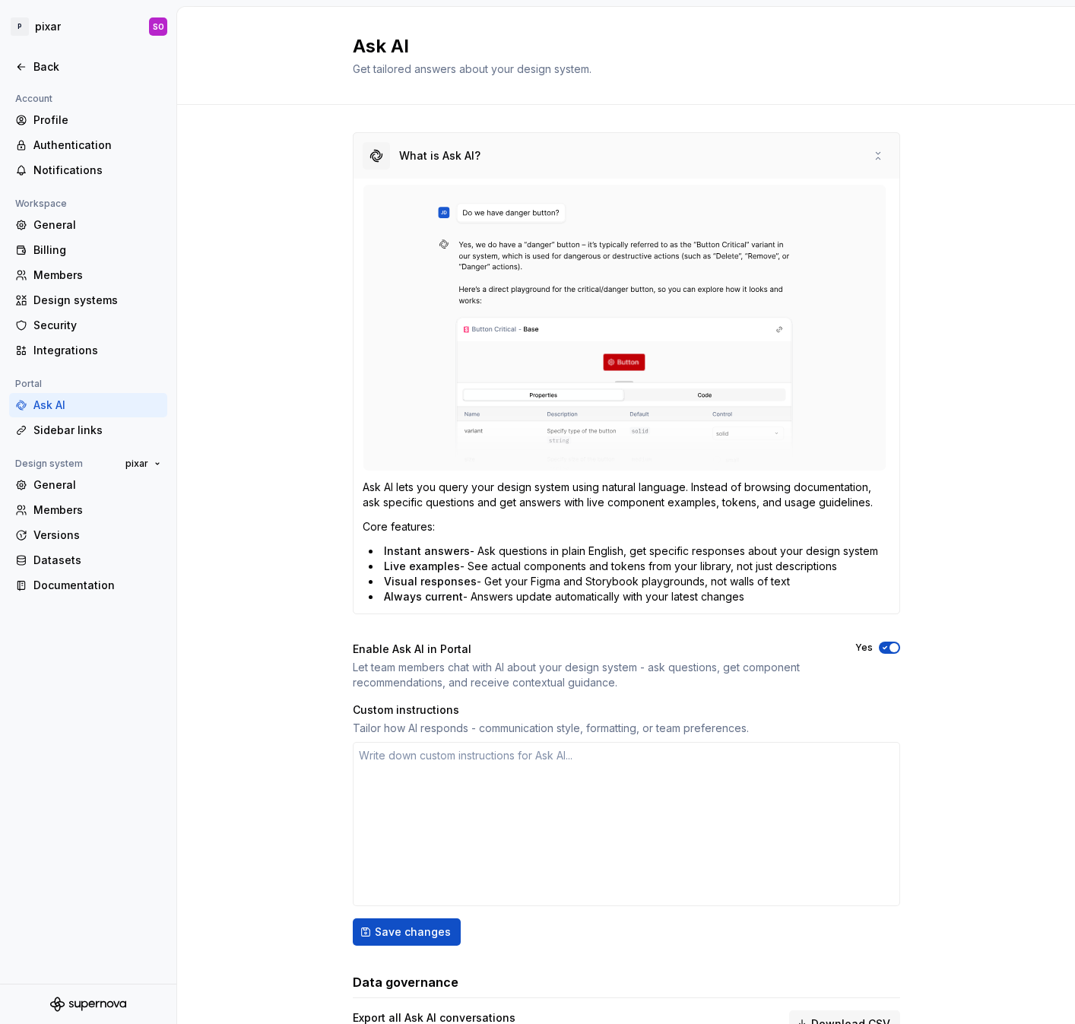
click at [568, 153] on div "What is Ask AI?" at bounding box center [627, 156] width 546 height 46
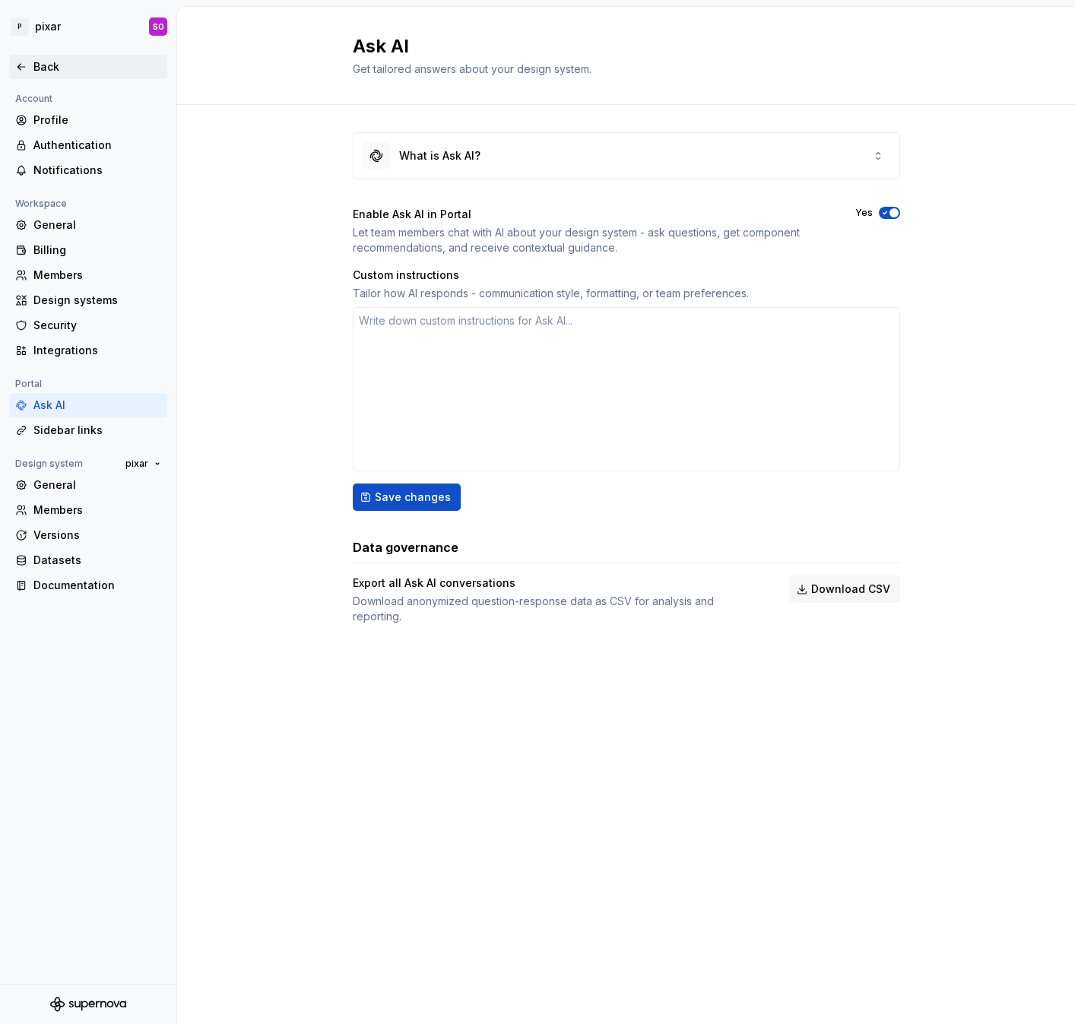
click at [46, 72] on div "Back" at bounding box center [97, 66] width 128 height 15
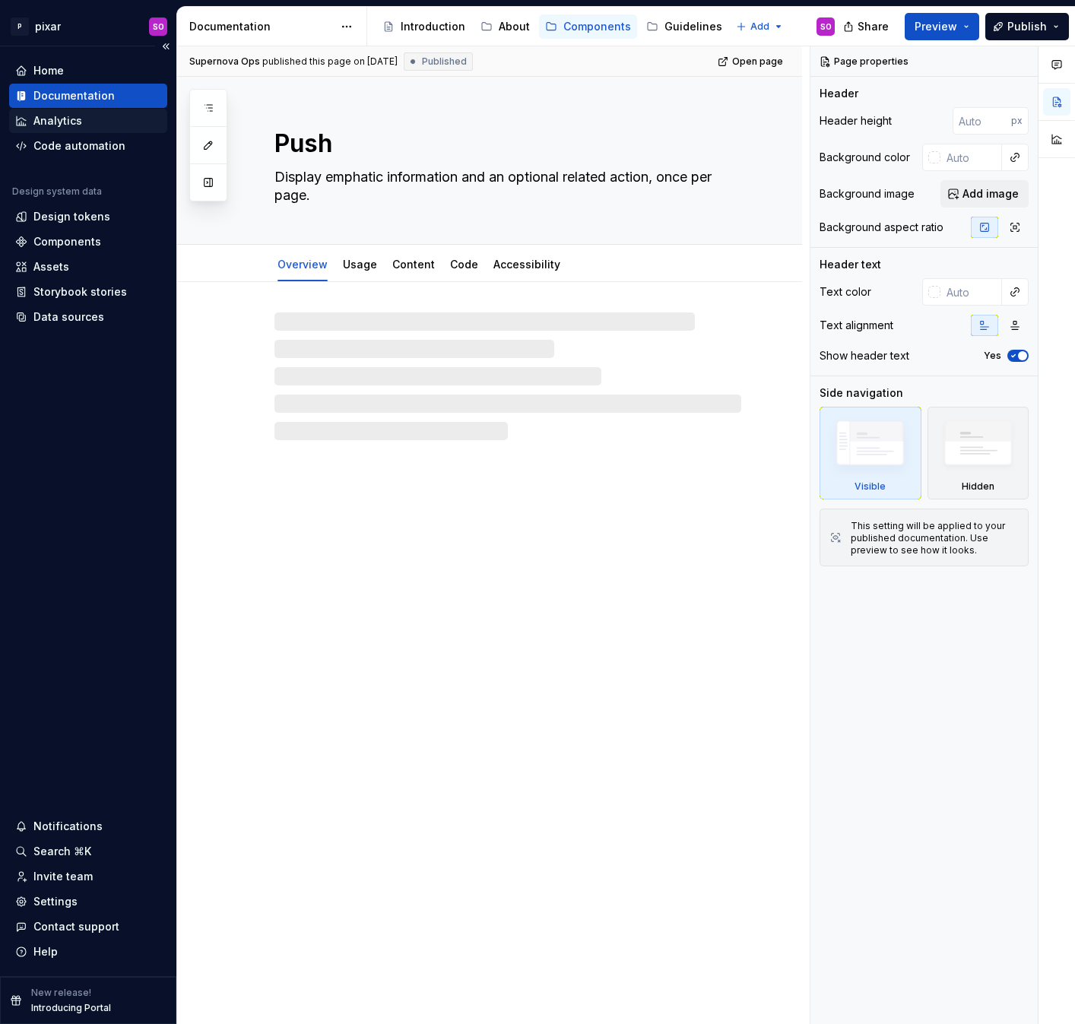
type textarea "*"
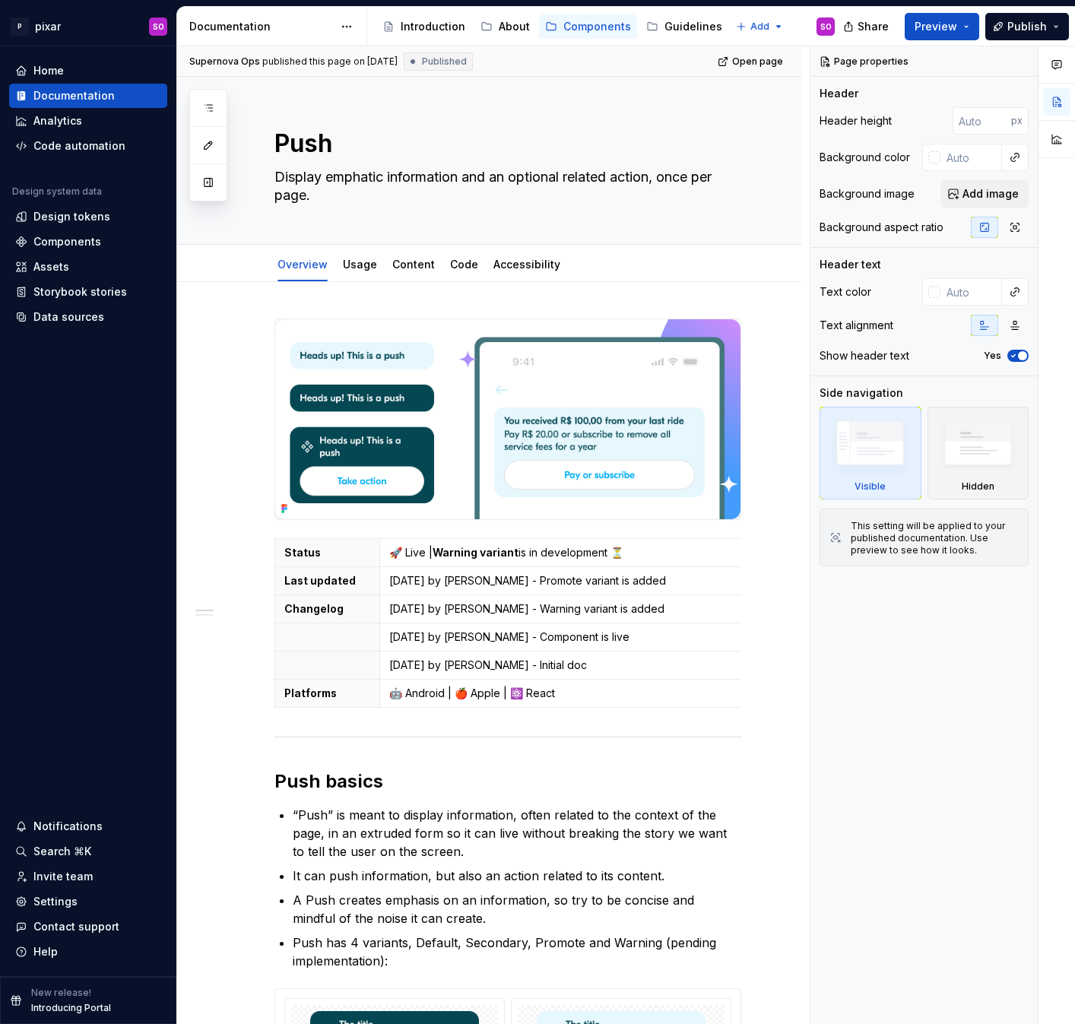
click at [225, 26] on div "Documentation" at bounding box center [261, 26] width 144 height 15
click at [51, 73] on div "Home" at bounding box center [48, 70] width 30 height 15
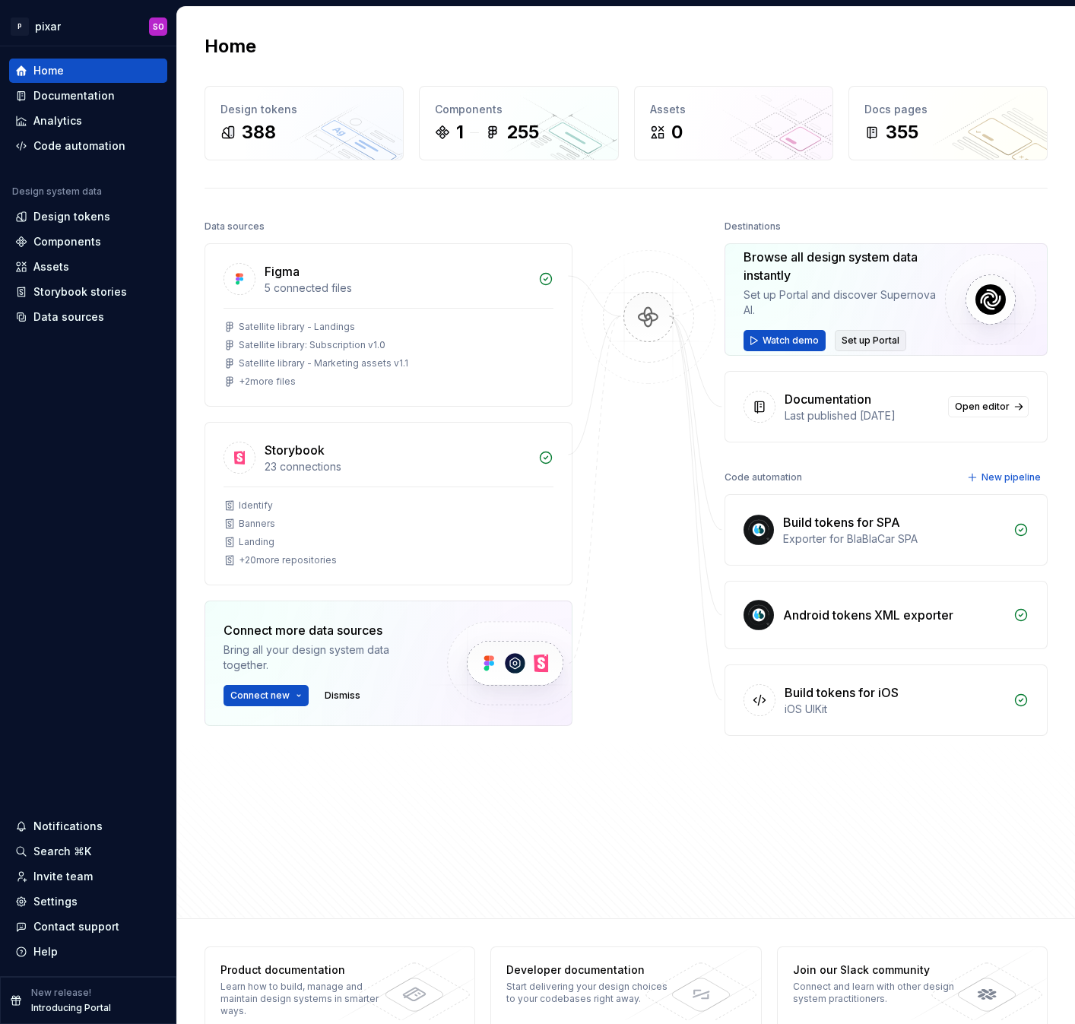
click at [864, 342] on span "Set up Portal" at bounding box center [871, 341] width 58 height 12
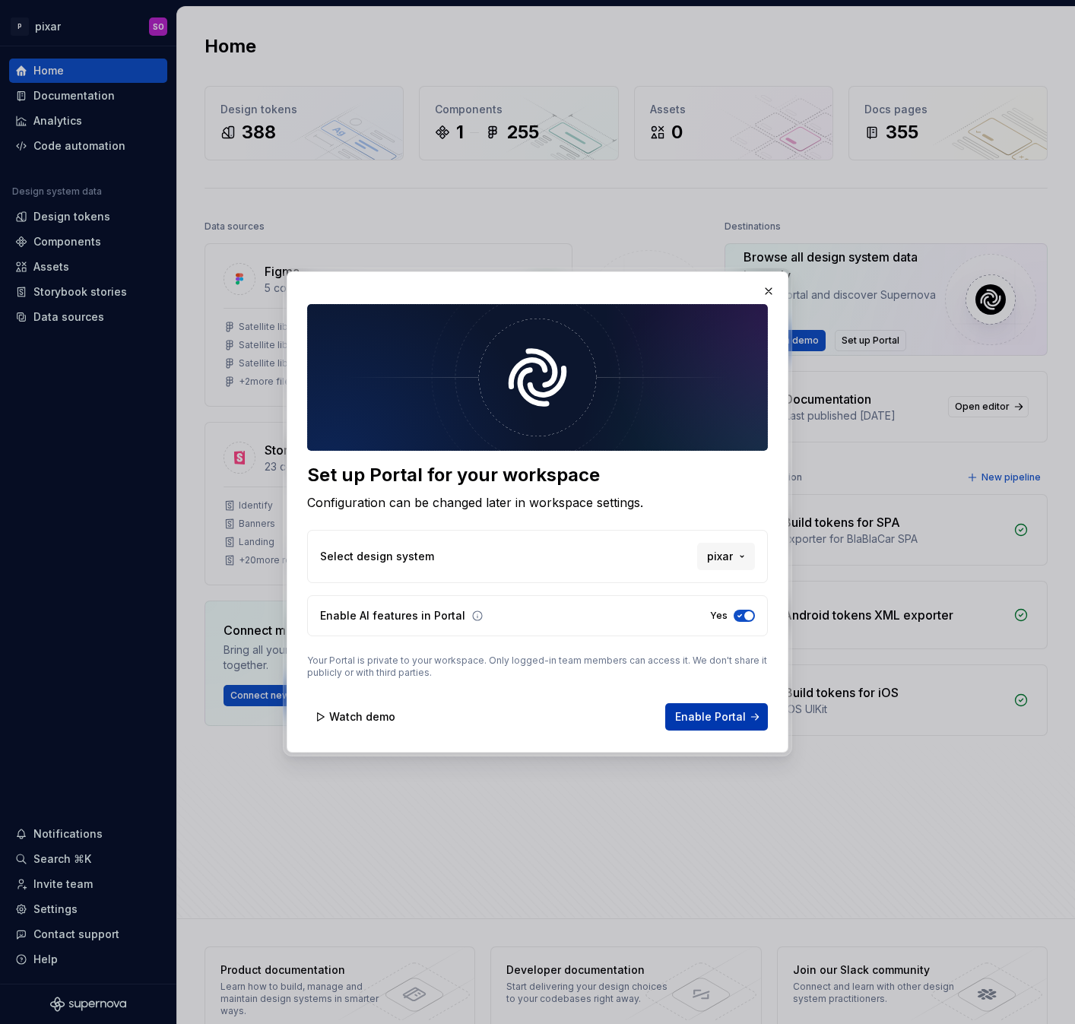
click at [738, 714] on span "Enable Portal" at bounding box center [710, 716] width 71 height 15
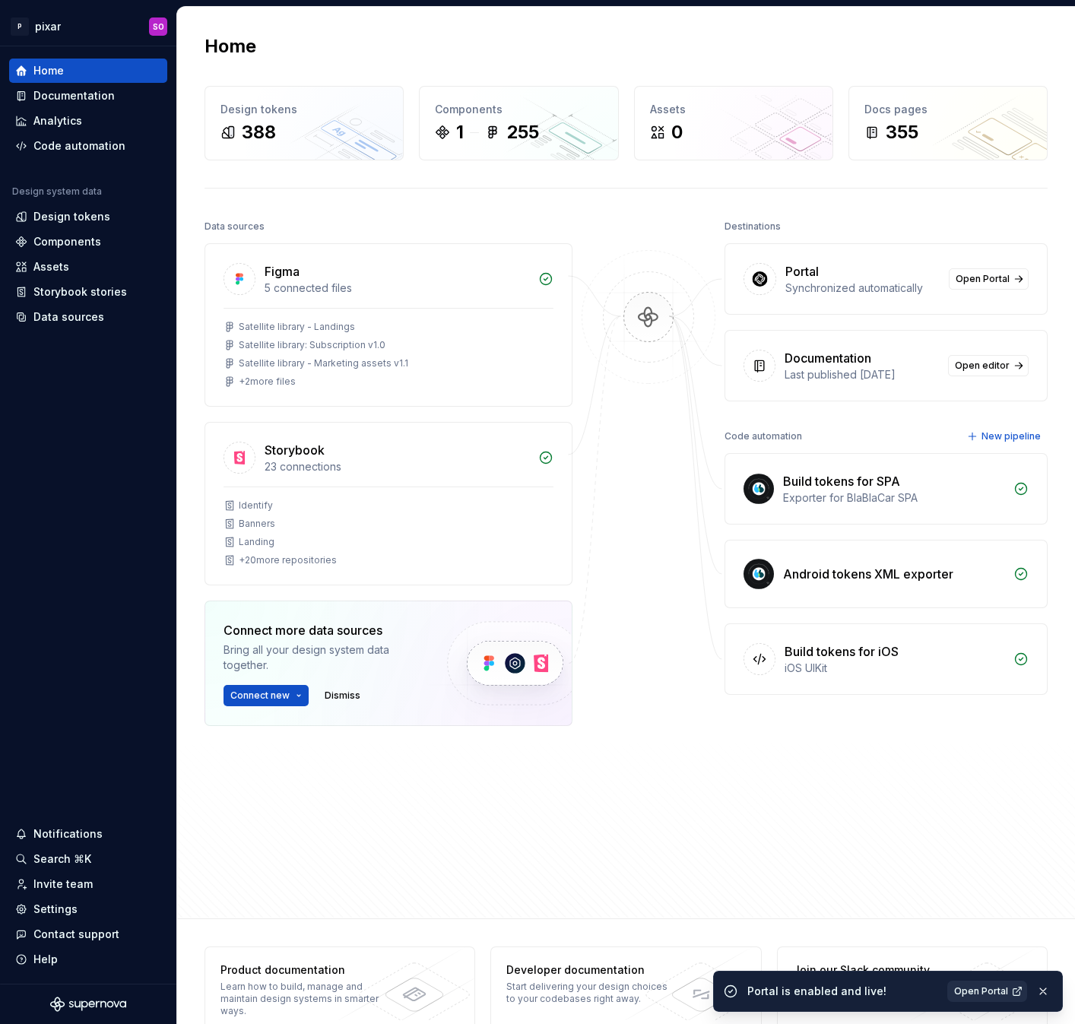
click at [985, 988] on span "Open Portal" at bounding box center [981, 991] width 54 height 12
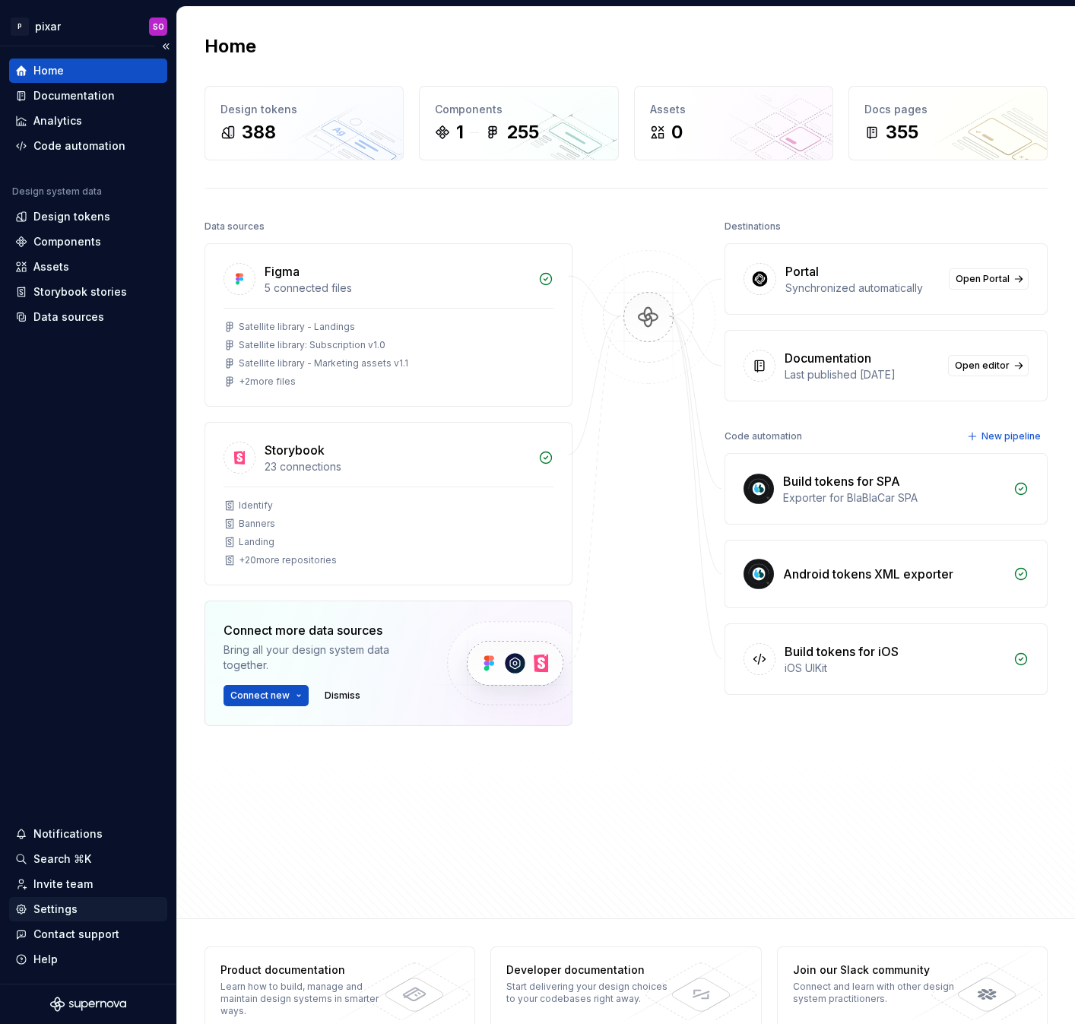
click at [59, 910] on div "Settings" at bounding box center [55, 909] width 44 height 15
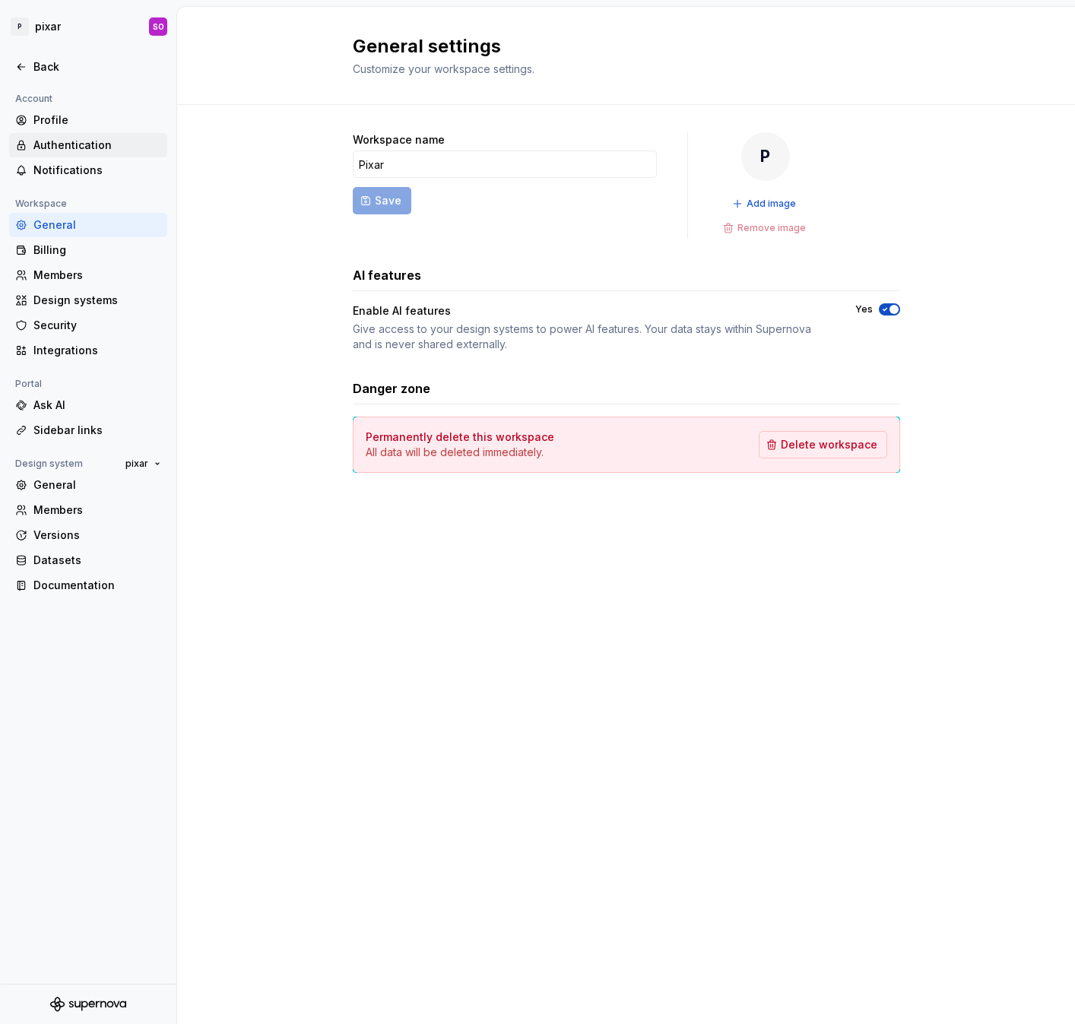
click at [88, 147] on div "Authentication" at bounding box center [97, 145] width 128 height 15
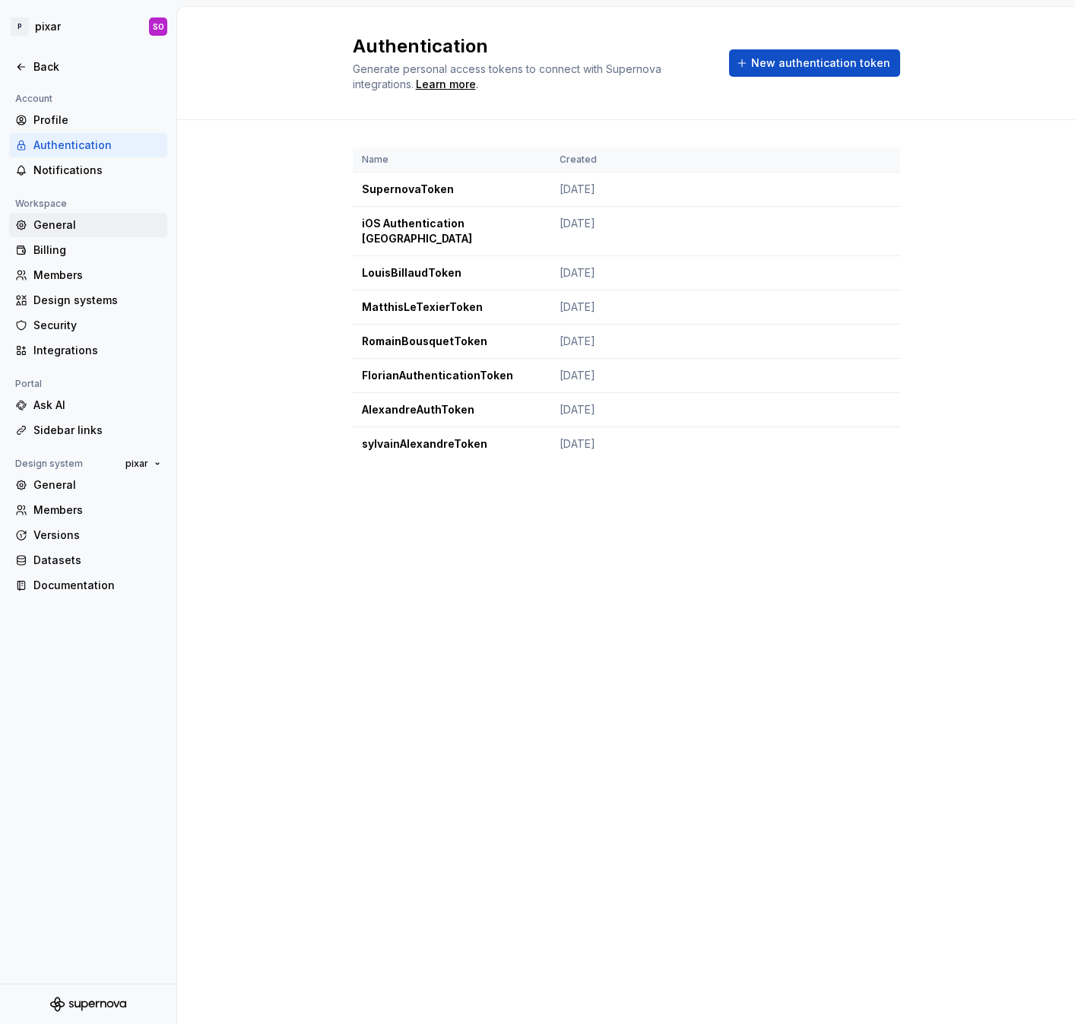
click at [92, 225] on div "General" at bounding box center [97, 224] width 128 height 15
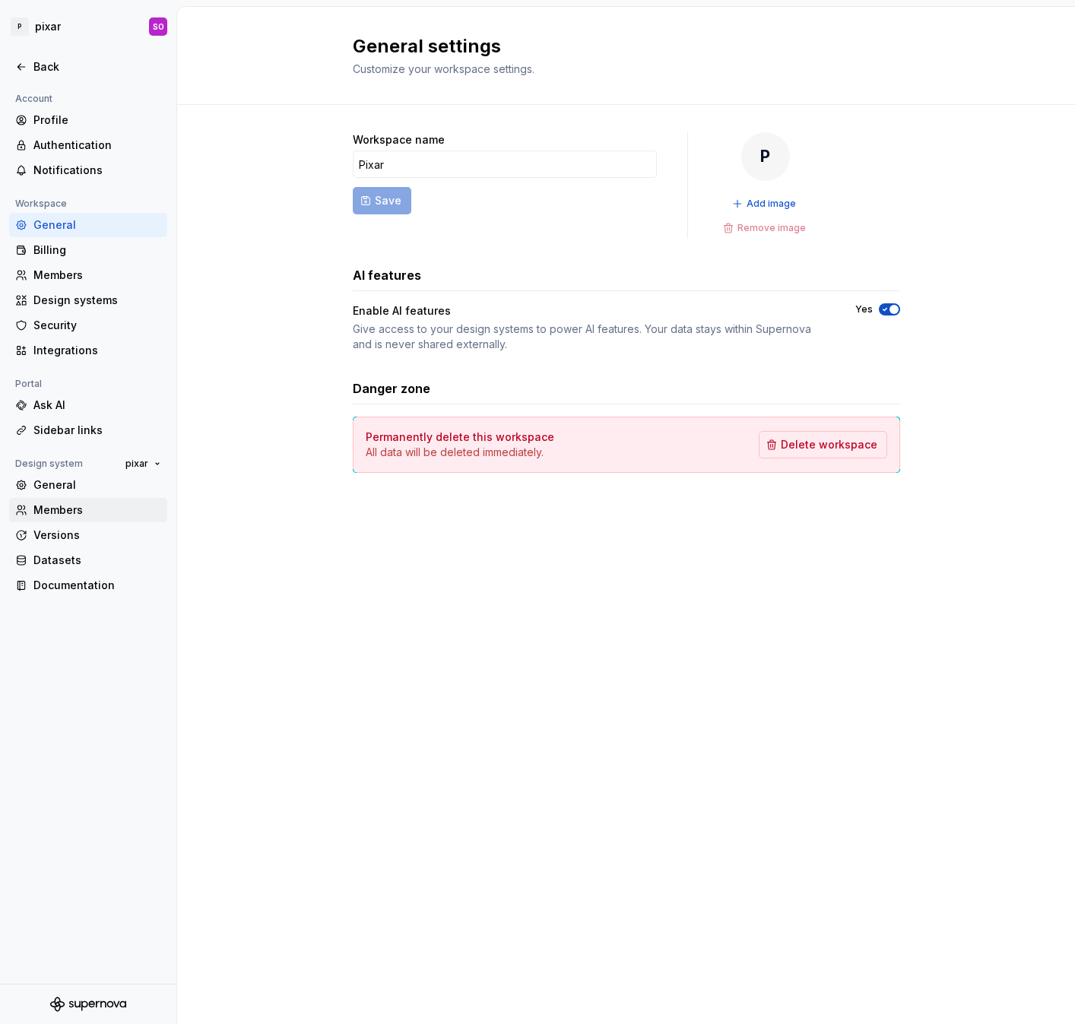
click at [92, 516] on div "Members" at bounding box center [97, 510] width 128 height 15
